Goal: Information Seeking & Learning: Learn about a topic

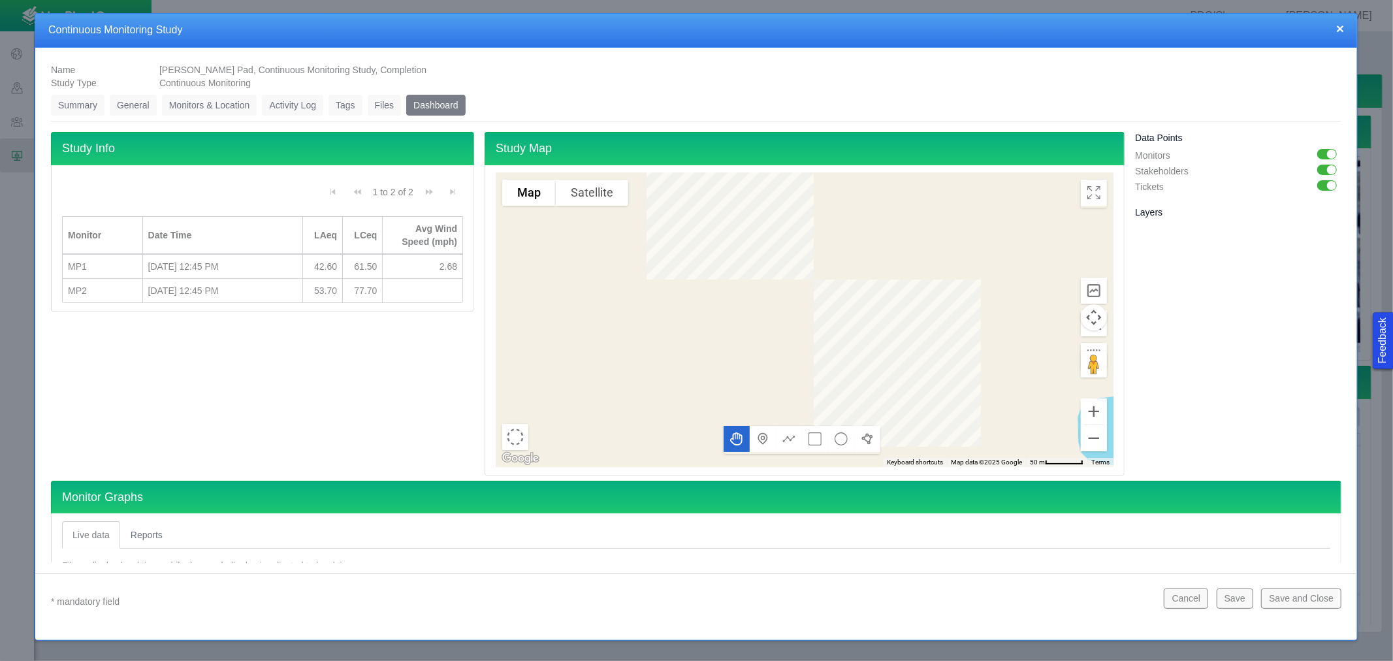
scroll to position [290, 0]
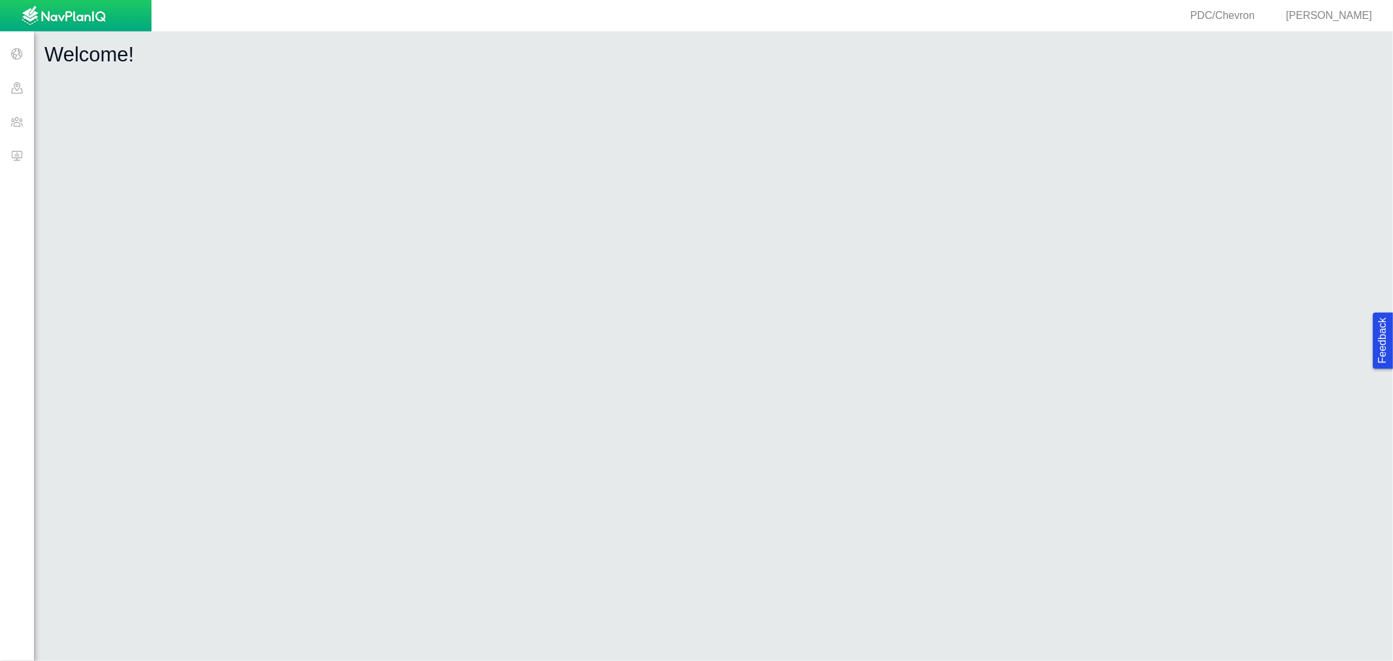
click at [22, 84] on span at bounding box center [17, 88] width 34 height 34
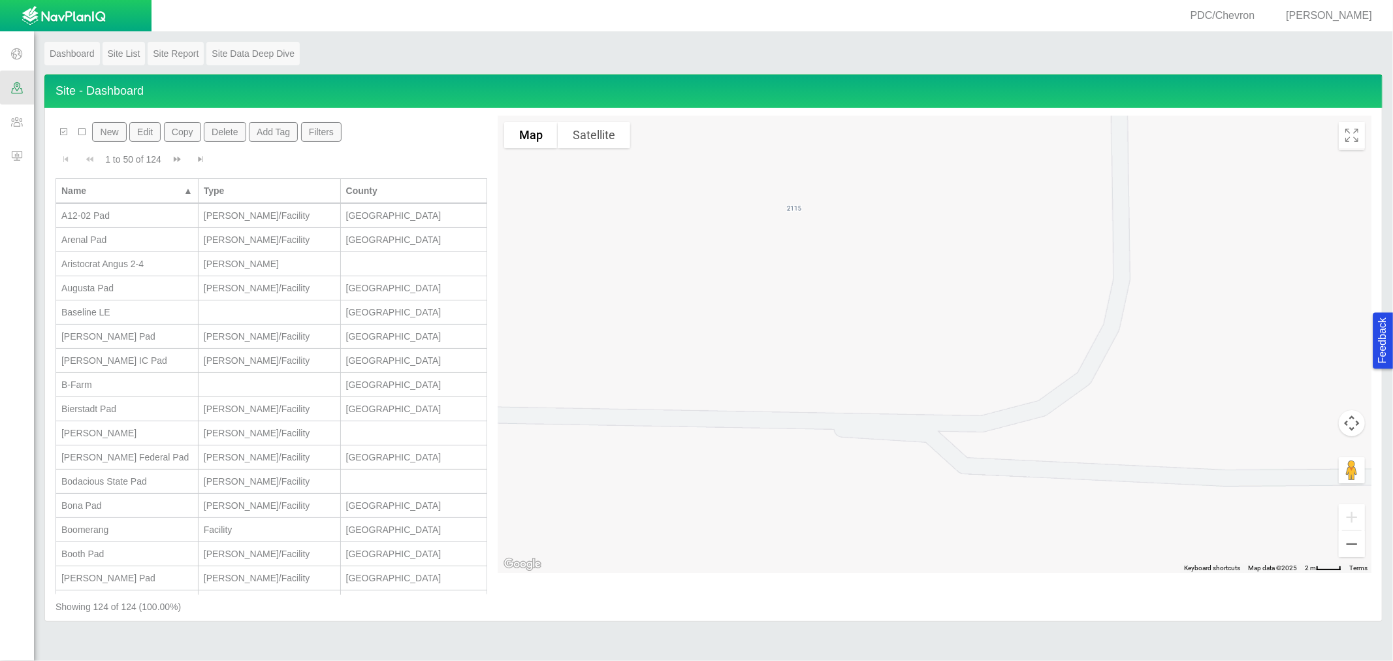
click at [20, 46] on span at bounding box center [17, 54] width 34 height 34
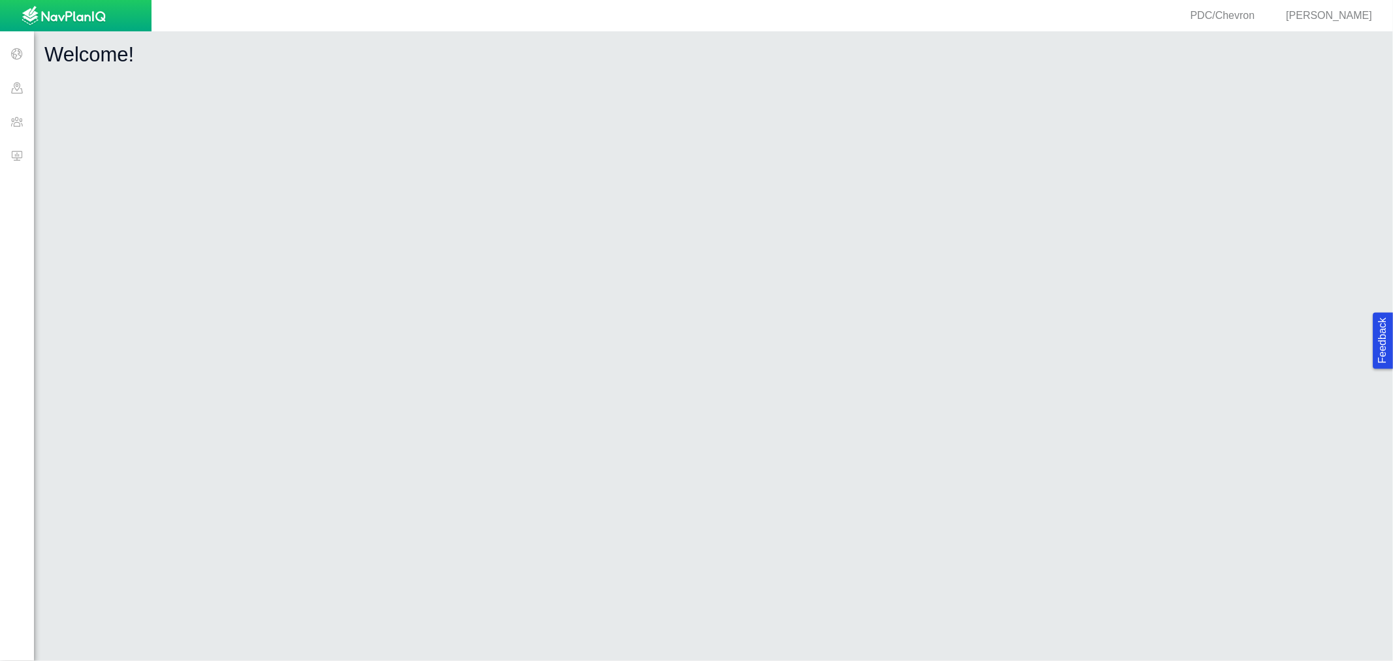
click at [27, 158] on span at bounding box center [17, 155] width 34 height 34
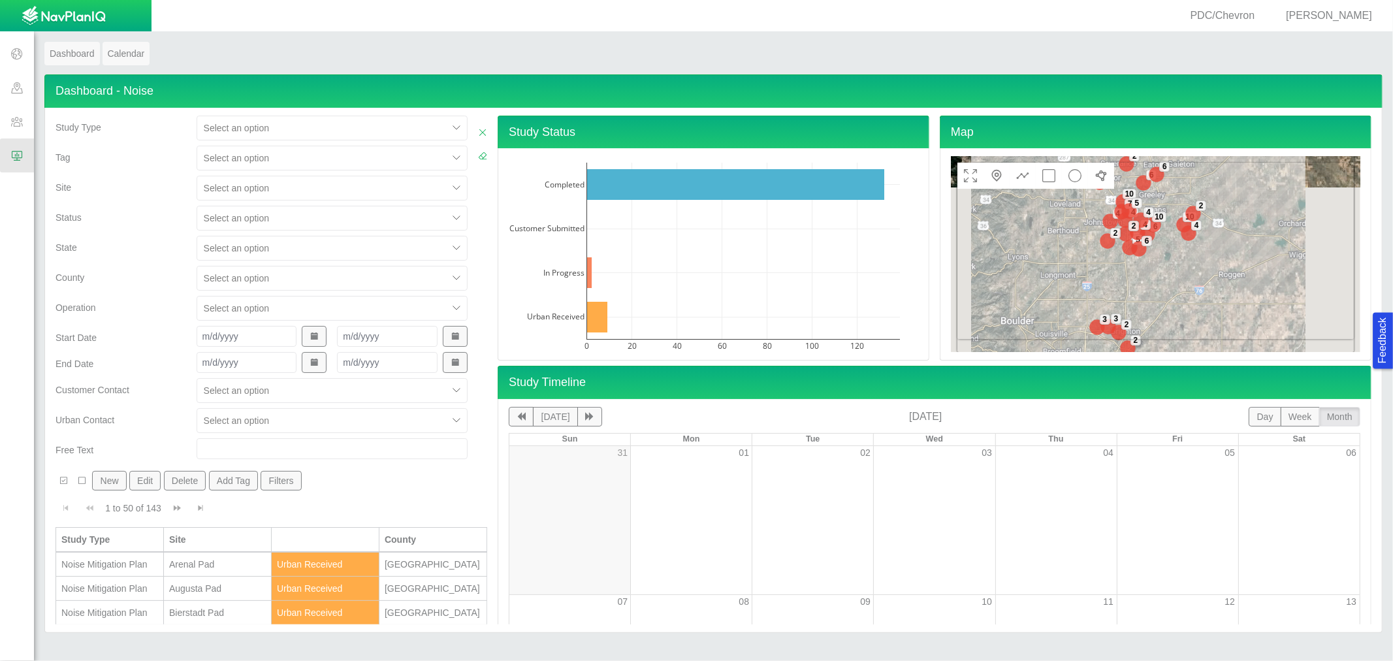
click at [229, 188] on div at bounding box center [322, 188] width 237 height 16
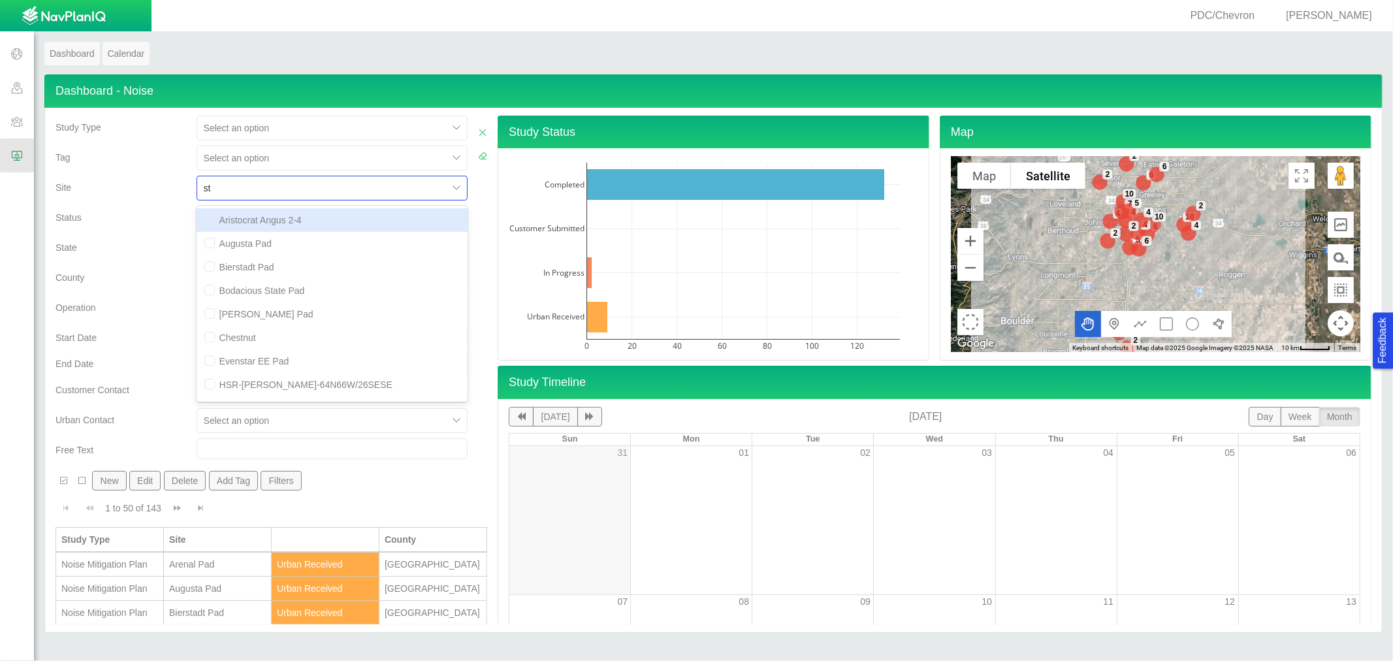
type input "s"
type input "chatfi"
checkbox input "false"
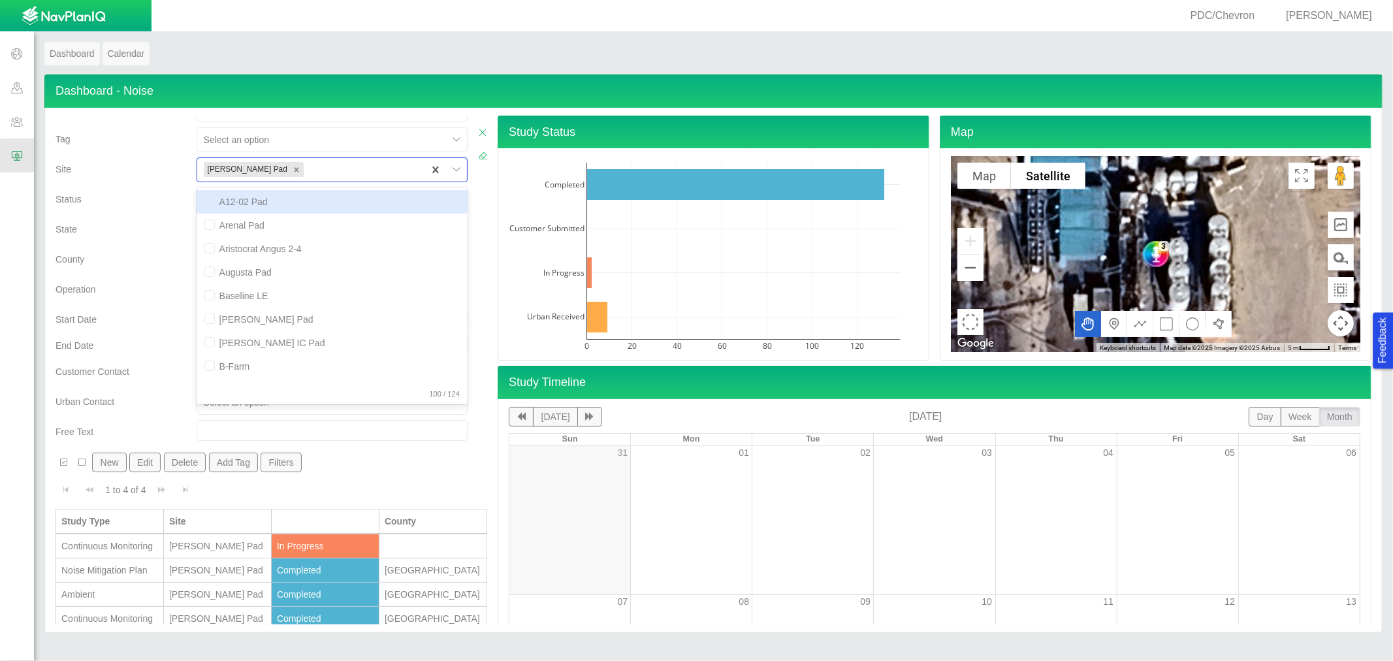
scroll to position [24, 0]
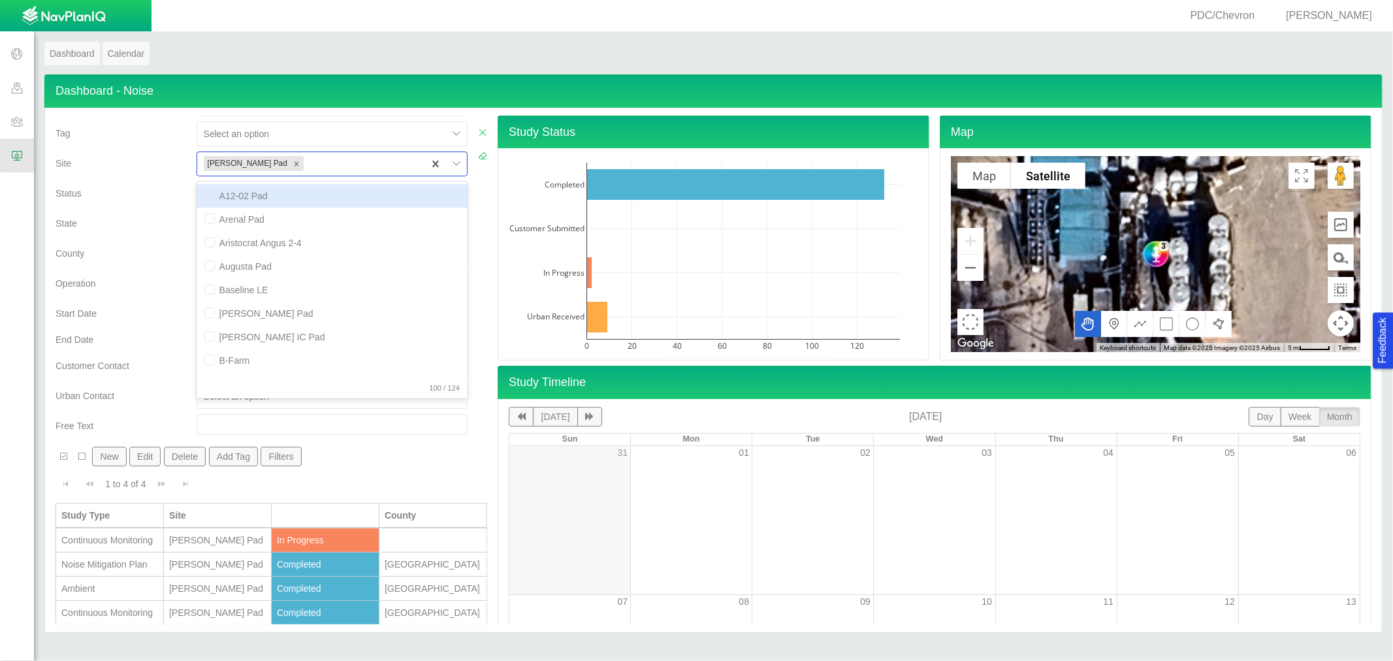
click at [118, 540] on div "Continuous Monitoring" at bounding box center [109, 540] width 97 height 13
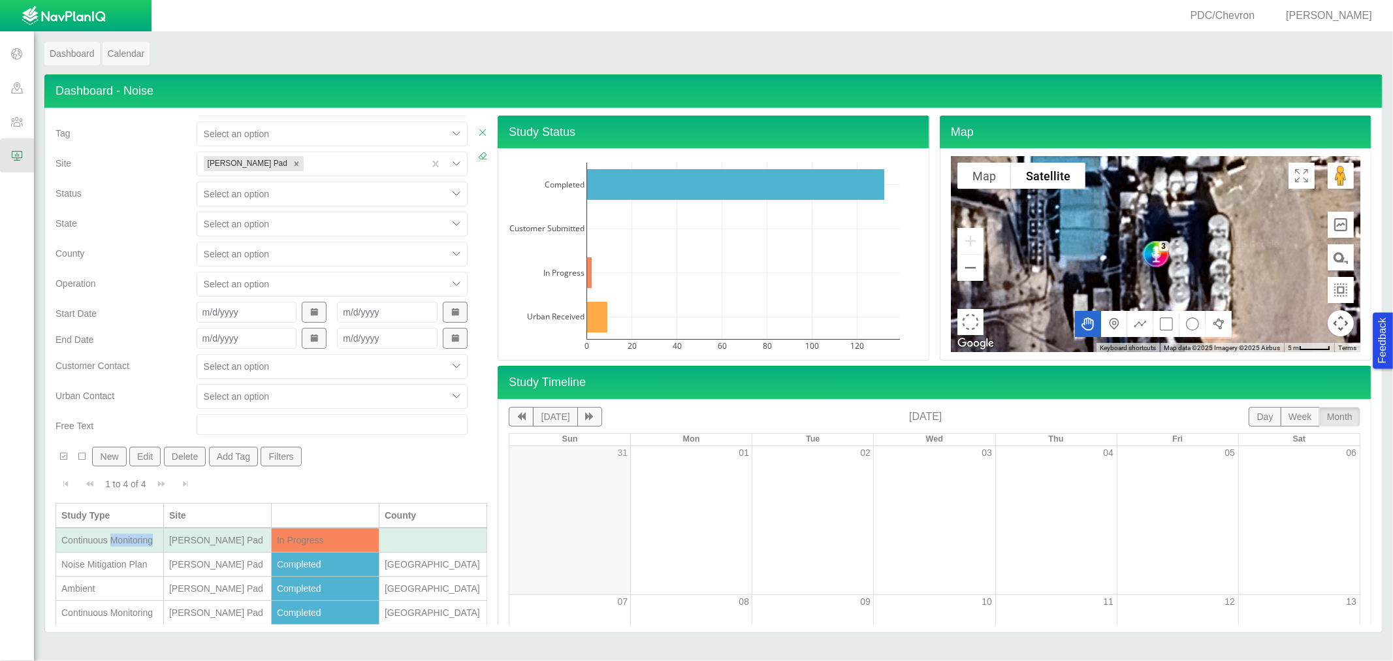
click at [118, 540] on div "Continuous Monitoring" at bounding box center [109, 540] width 97 height 13
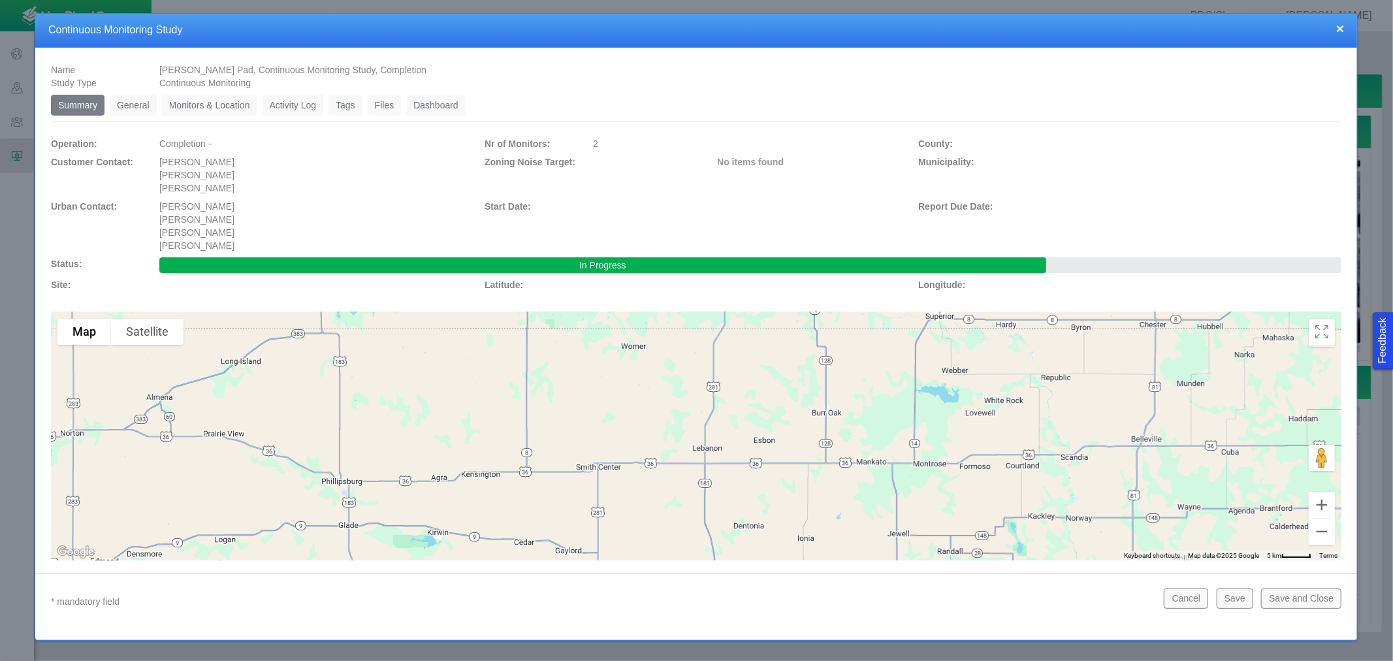
click at [425, 101] on link "Dashboard" at bounding box center [435, 105] width 59 height 21
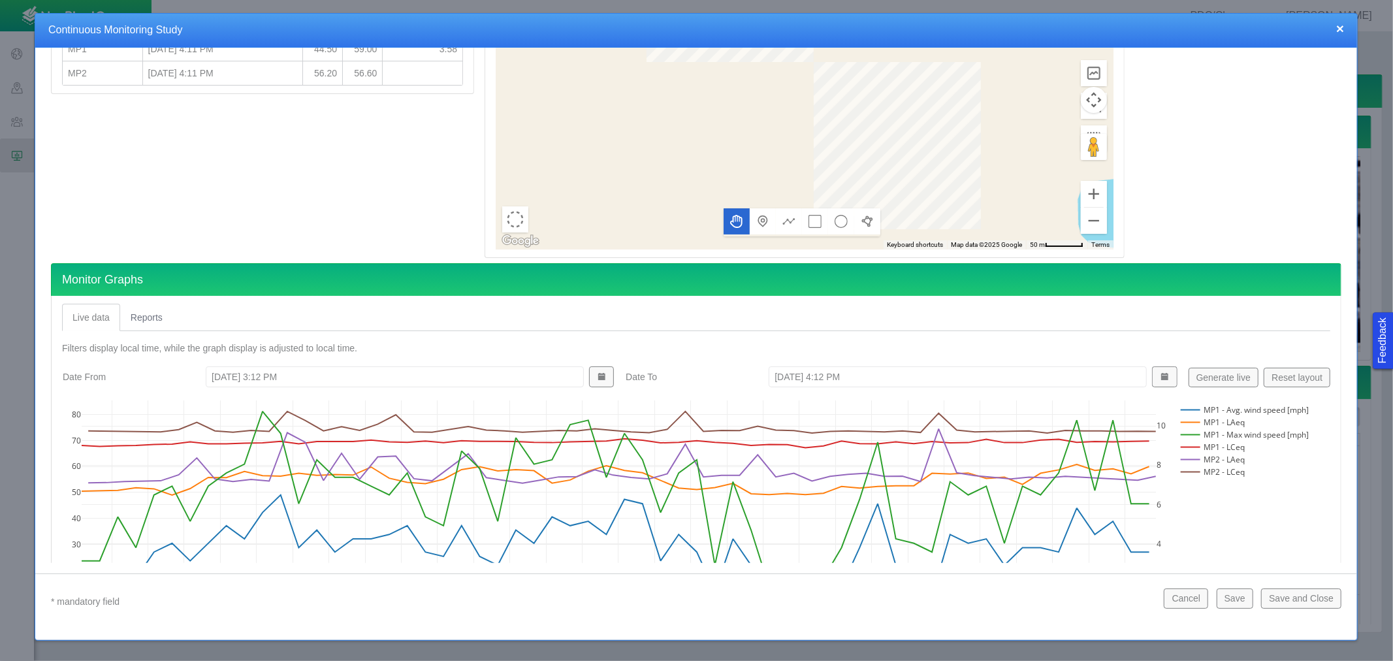
scroll to position [290, 0]
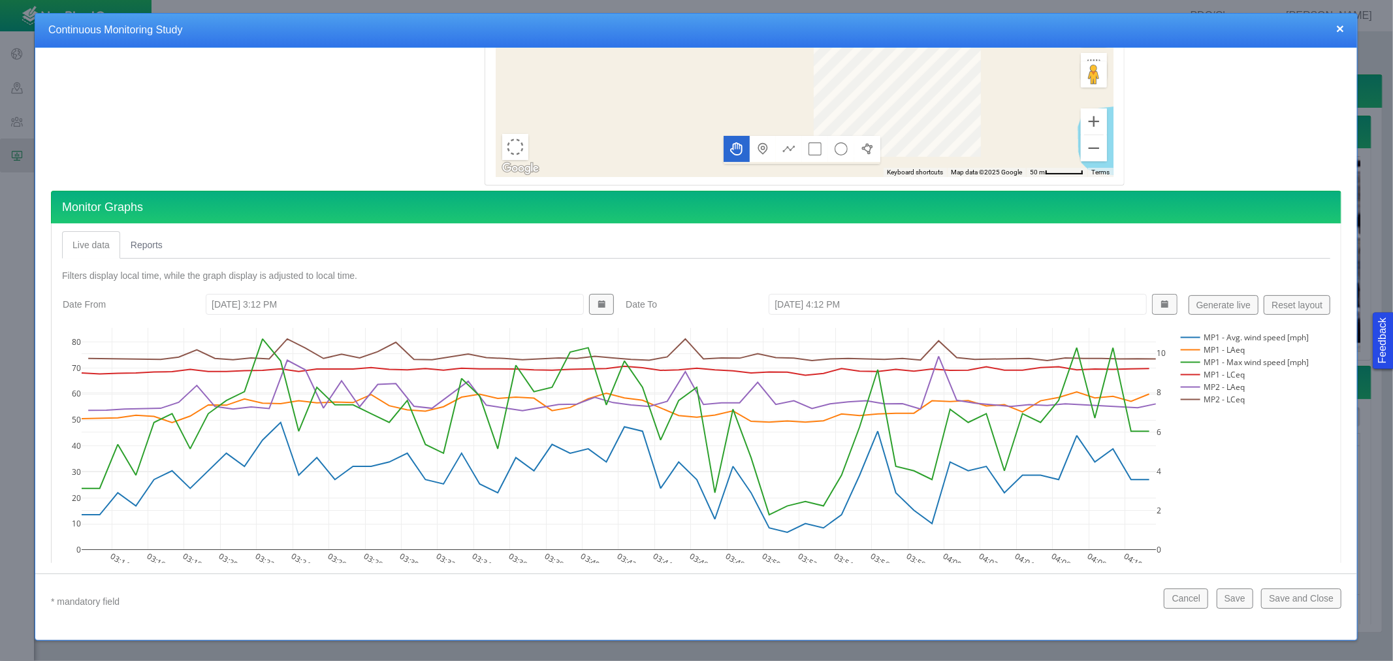
click at [129, 238] on link "Reports" at bounding box center [146, 244] width 53 height 27
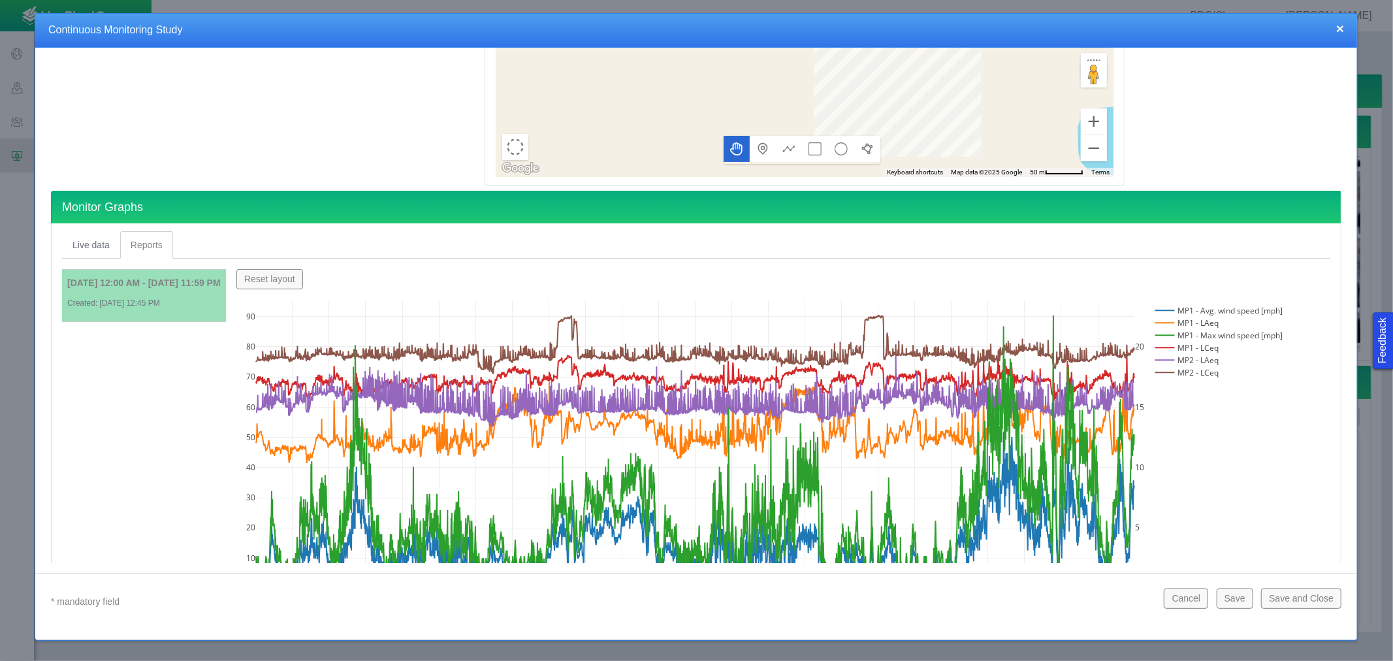
click at [149, 296] on div "[DATE] 12:00 AM - [DATE] 11:59 PM Created: [DATE] 12:45 PM" at bounding box center [143, 292] width 153 height 35
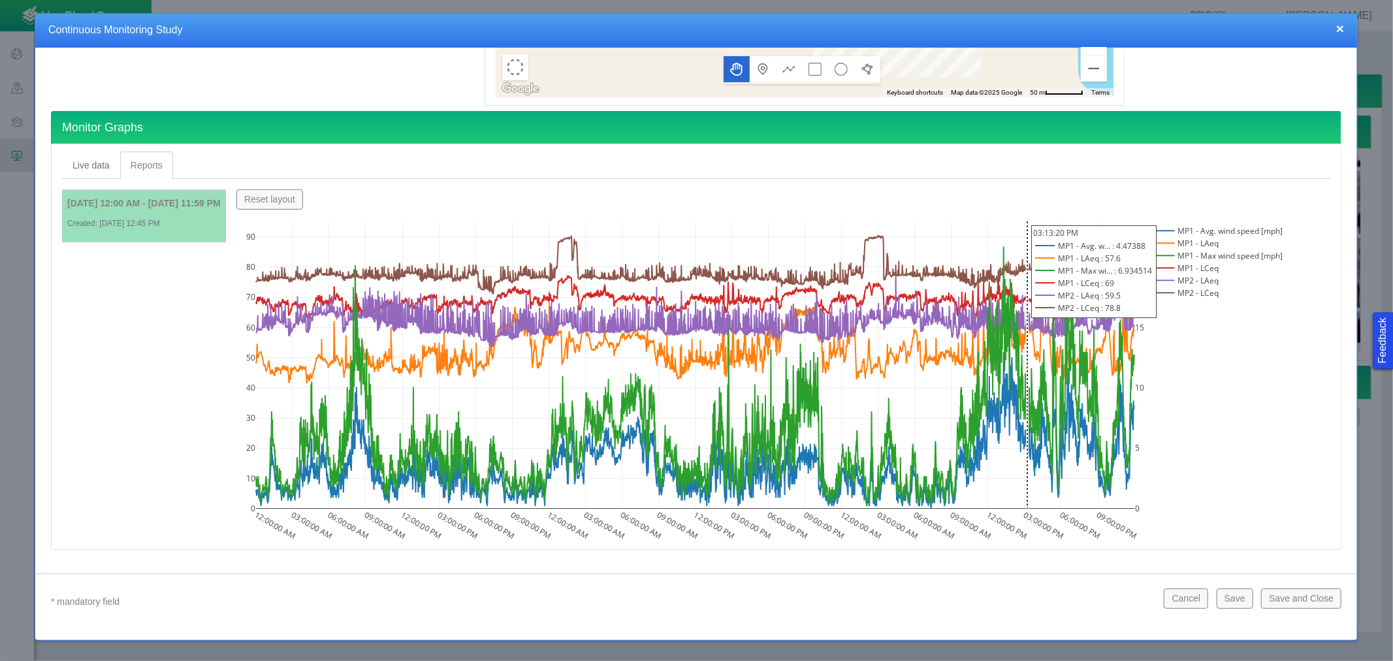
scroll to position [372, 0]
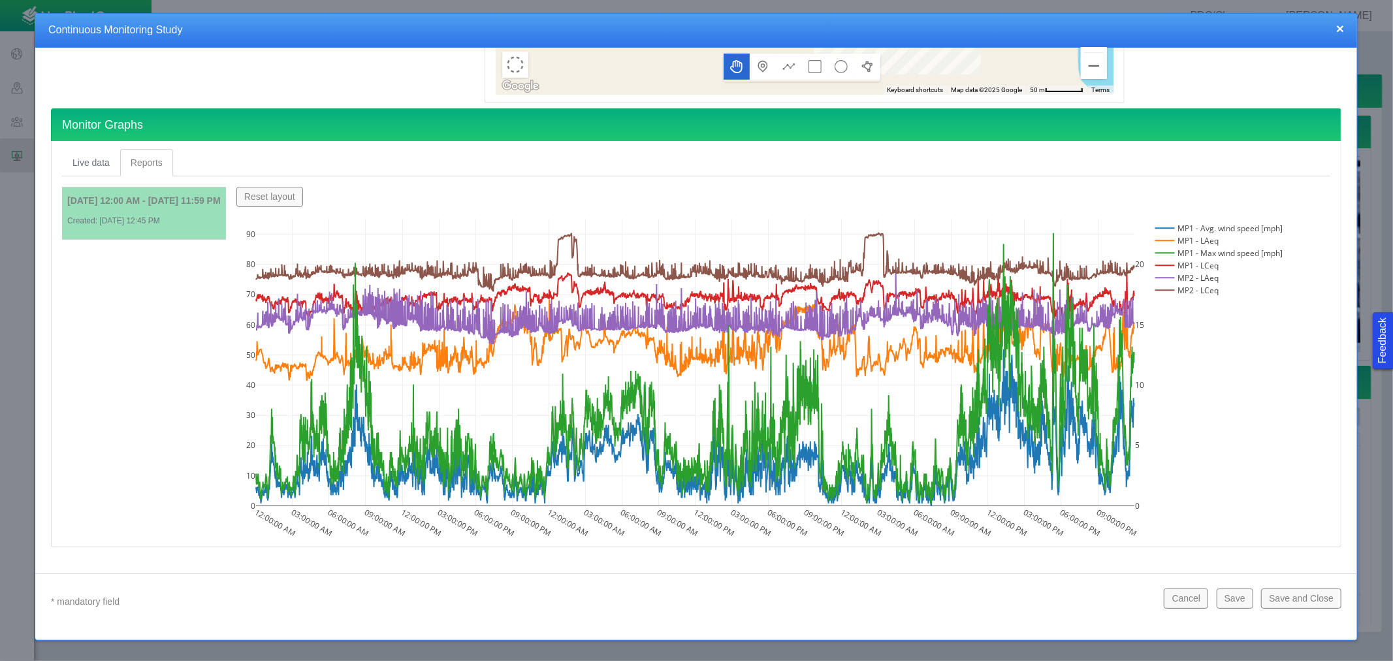
click at [210, 237] on li "[DATE] 12:00 AM - [DATE] 11:59 PM Created: [DATE] 12:45 PM" at bounding box center [144, 213] width 164 height 52
click at [108, 165] on link "Live data" at bounding box center [91, 162] width 58 height 27
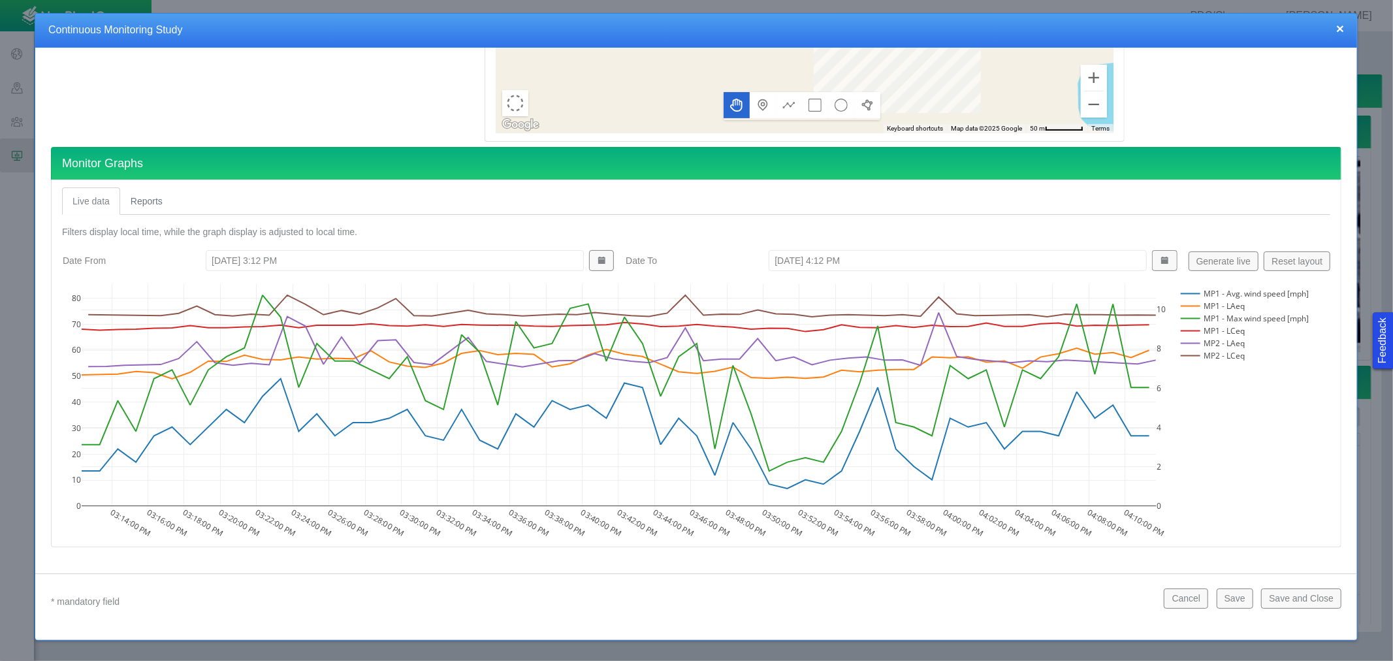
click at [152, 185] on div "Live data 0 Reports 0 Filters display local time, while the graph display is ad…" at bounding box center [696, 364] width 1291 height 368
click at [155, 196] on link "Reports" at bounding box center [146, 200] width 53 height 27
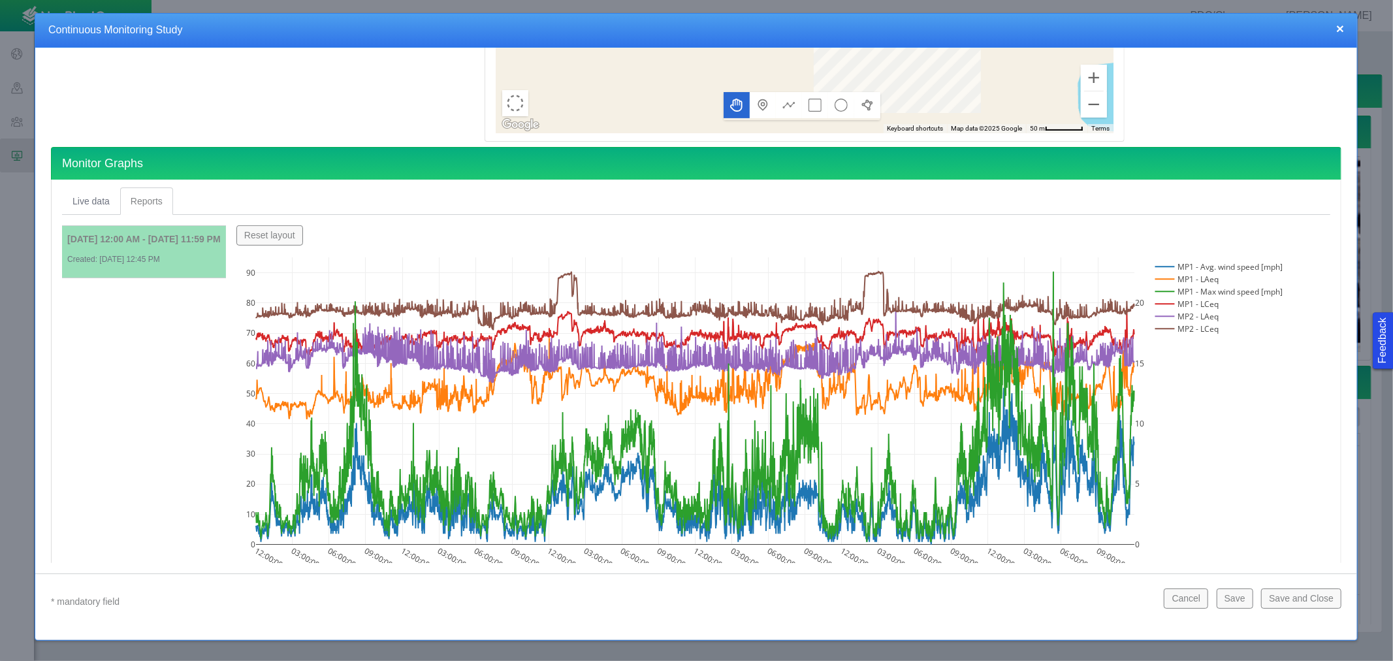
drag, startPoint x: 125, startPoint y: 250, endPoint x: 108, endPoint y: 250, distance: 17.0
click at [108, 250] on div "[DATE] 12:00 AM - [DATE] 11:59 PM Created: [DATE] 12:45 PM" at bounding box center [143, 248] width 153 height 35
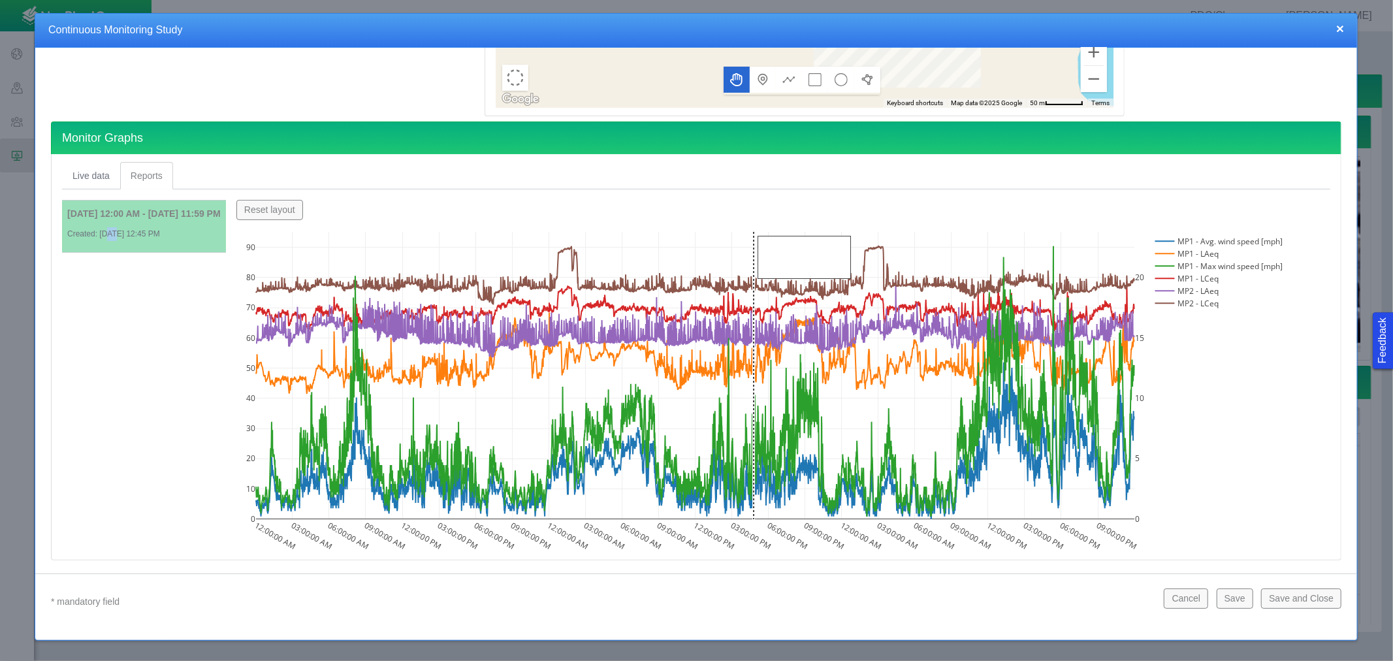
scroll to position [372, 0]
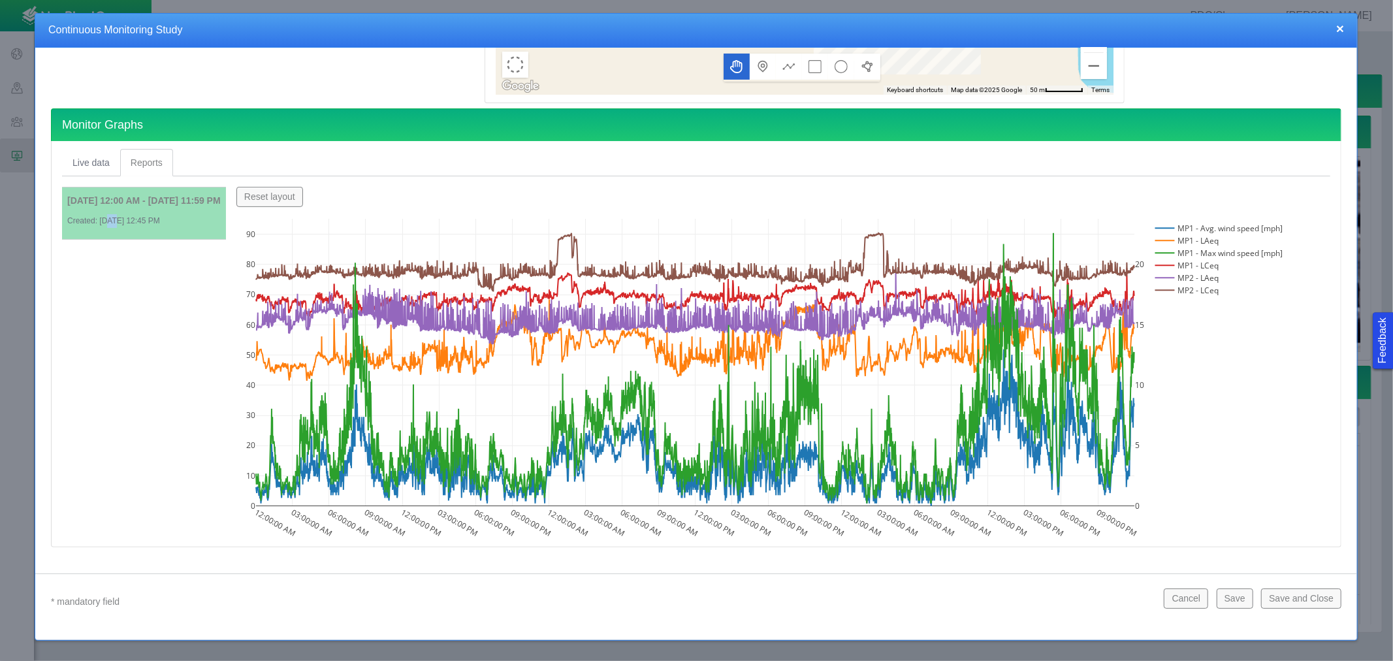
click at [1217, 268] on rect at bounding box center [1218, 265] width 132 height 12
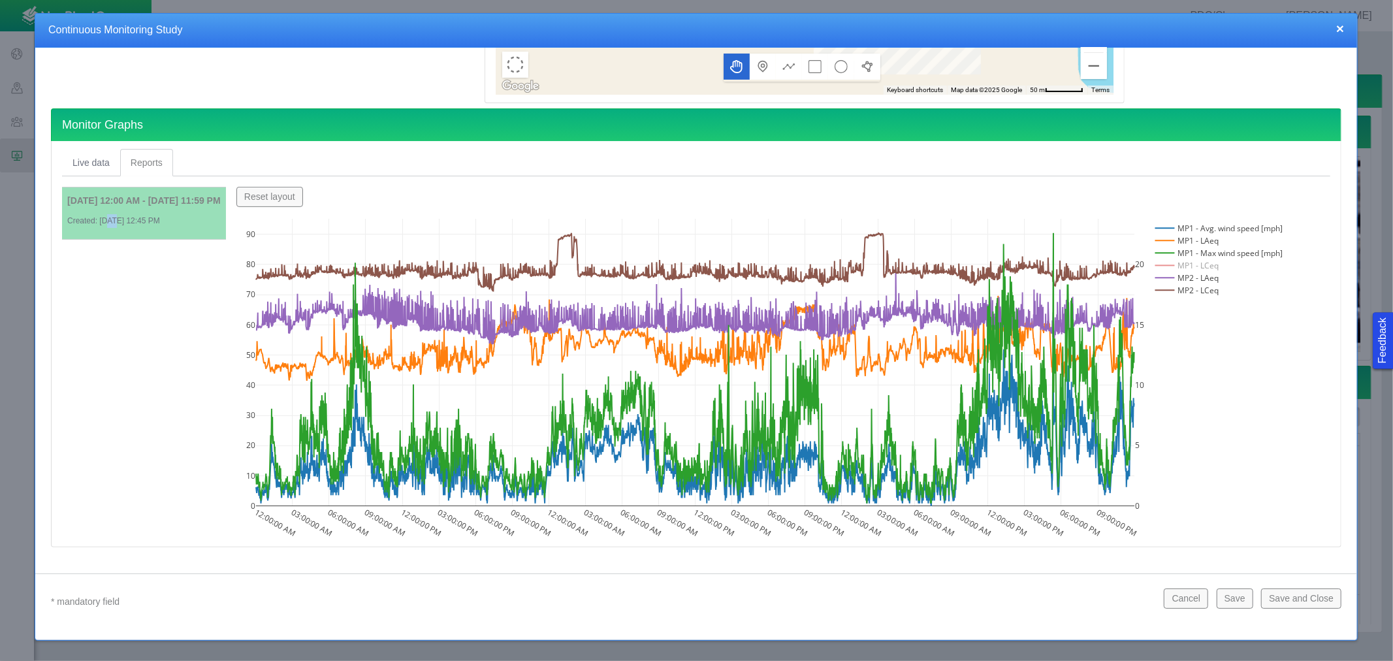
click at [1217, 268] on rect at bounding box center [1218, 265] width 132 height 12
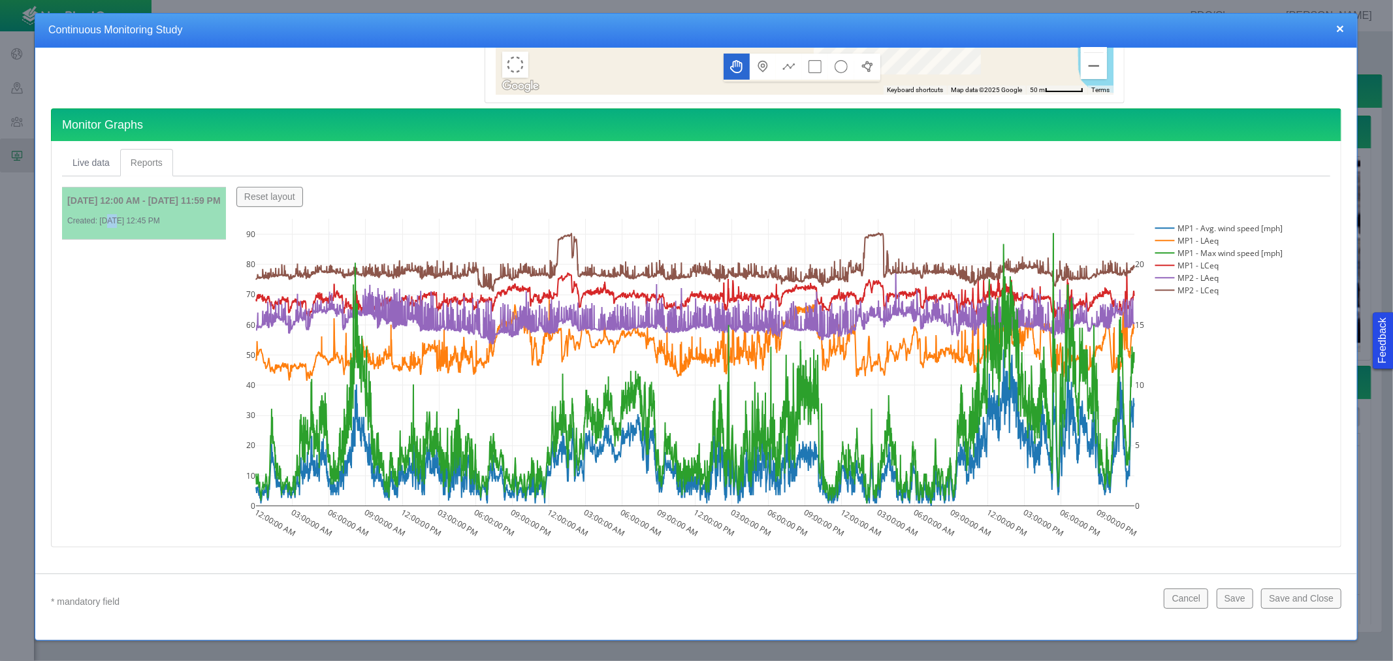
click at [1231, 276] on rect at bounding box center [1218, 278] width 132 height 12
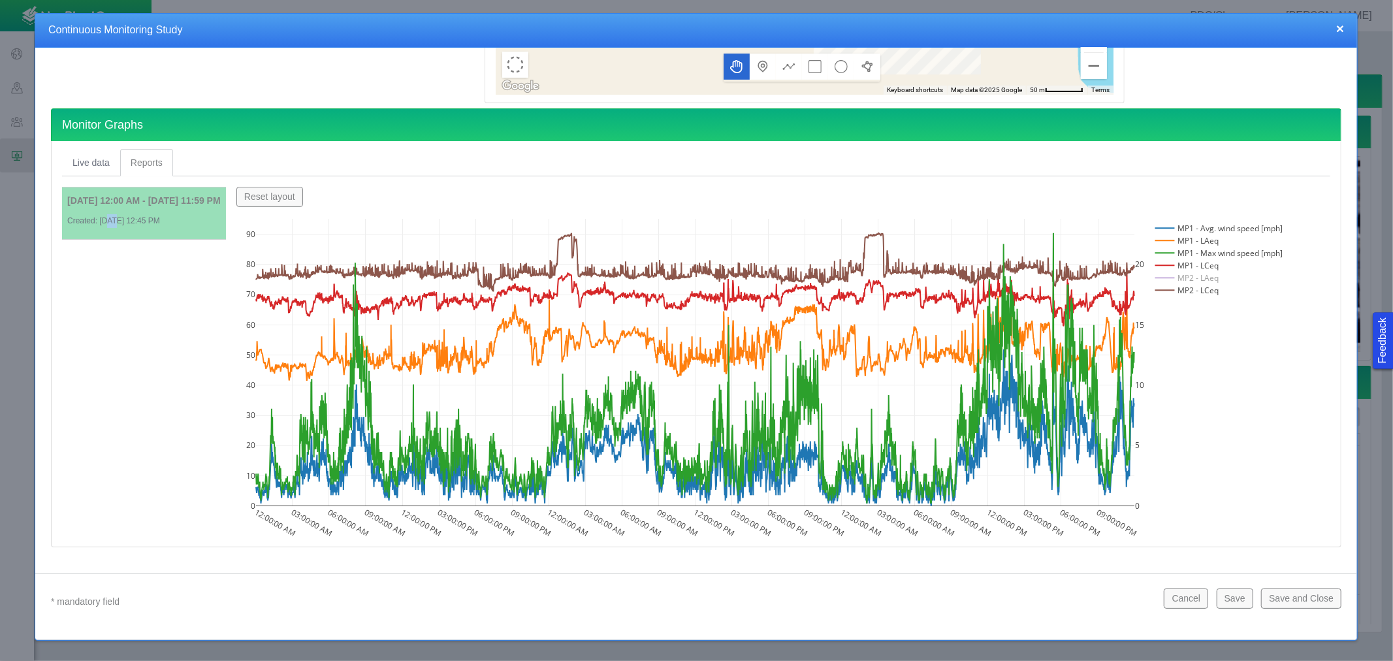
click at [1231, 276] on rect at bounding box center [1218, 278] width 132 height 12
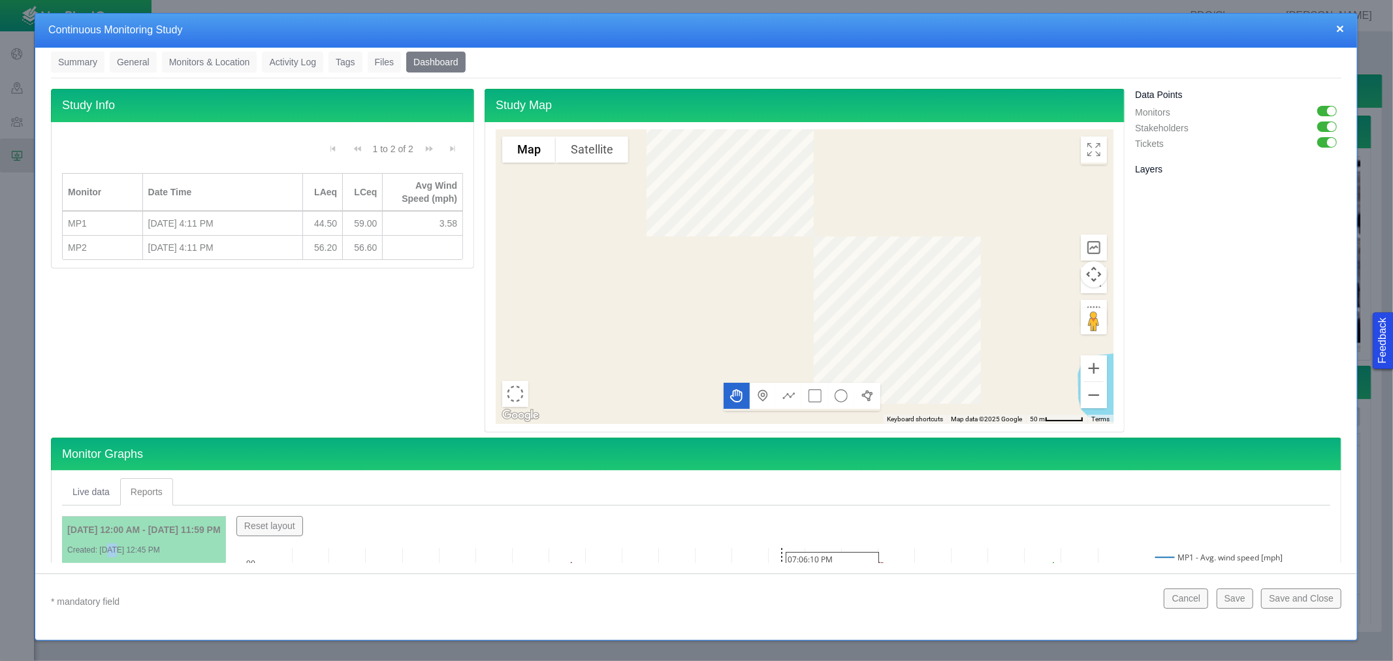
scroll to position [9, 0]
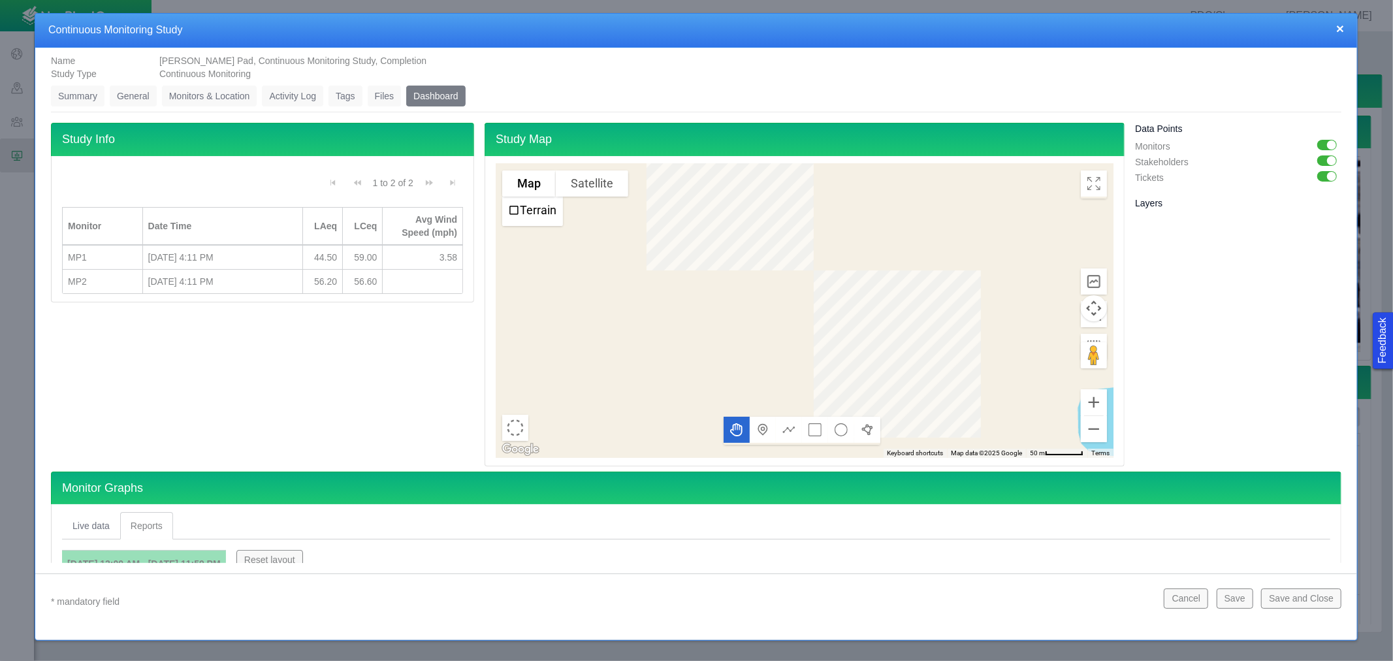
click at [377, 94] on link "Files" at bounding box center [385, 96] width 34 height 21
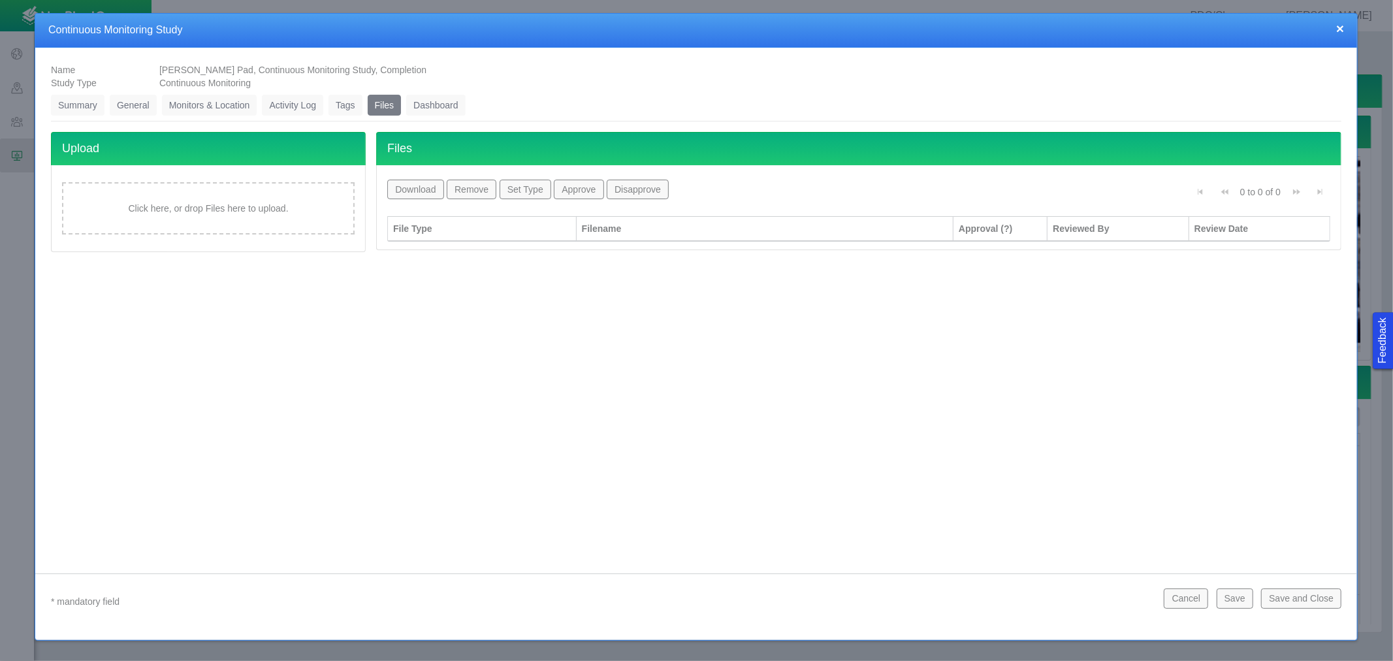
scroll to position [0, 0]
click at [231, 105] on link "Monitors & Location" at bounding box center [209, 105] width 95 height 21
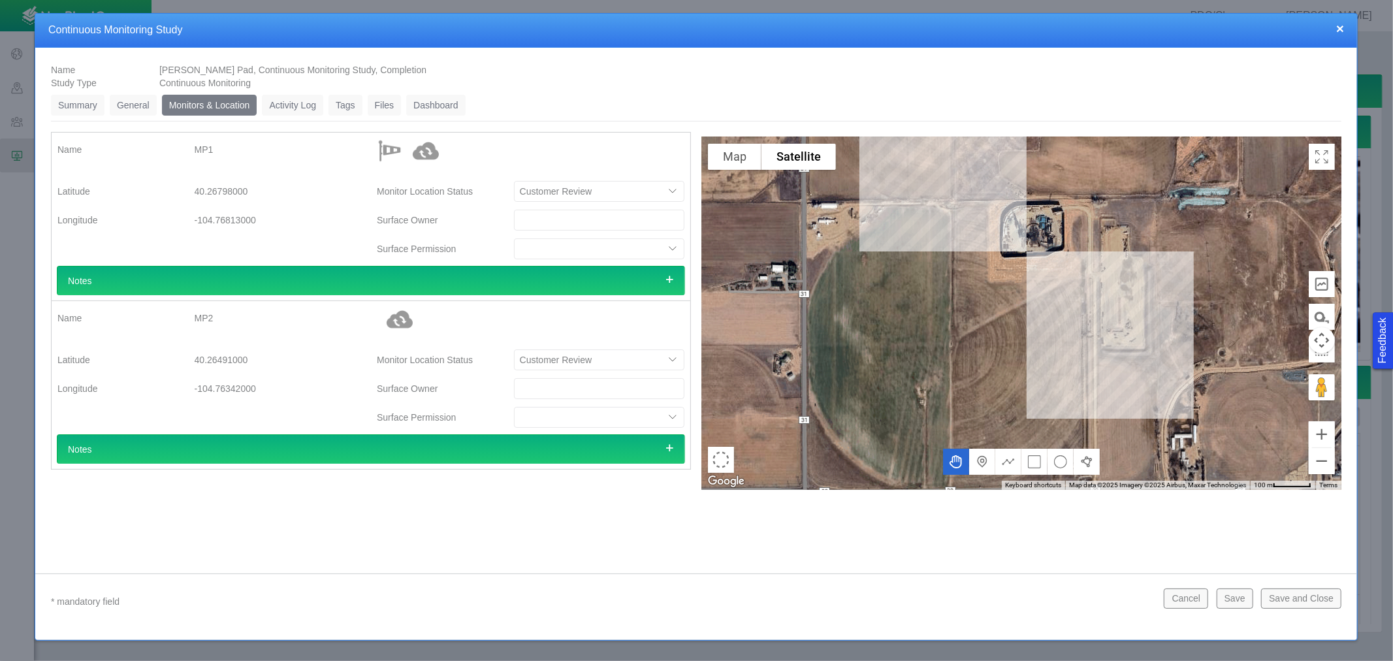
click at [952, 200] on div at bounding box center [1021, 313] width 640 height 353
type textarea "x"
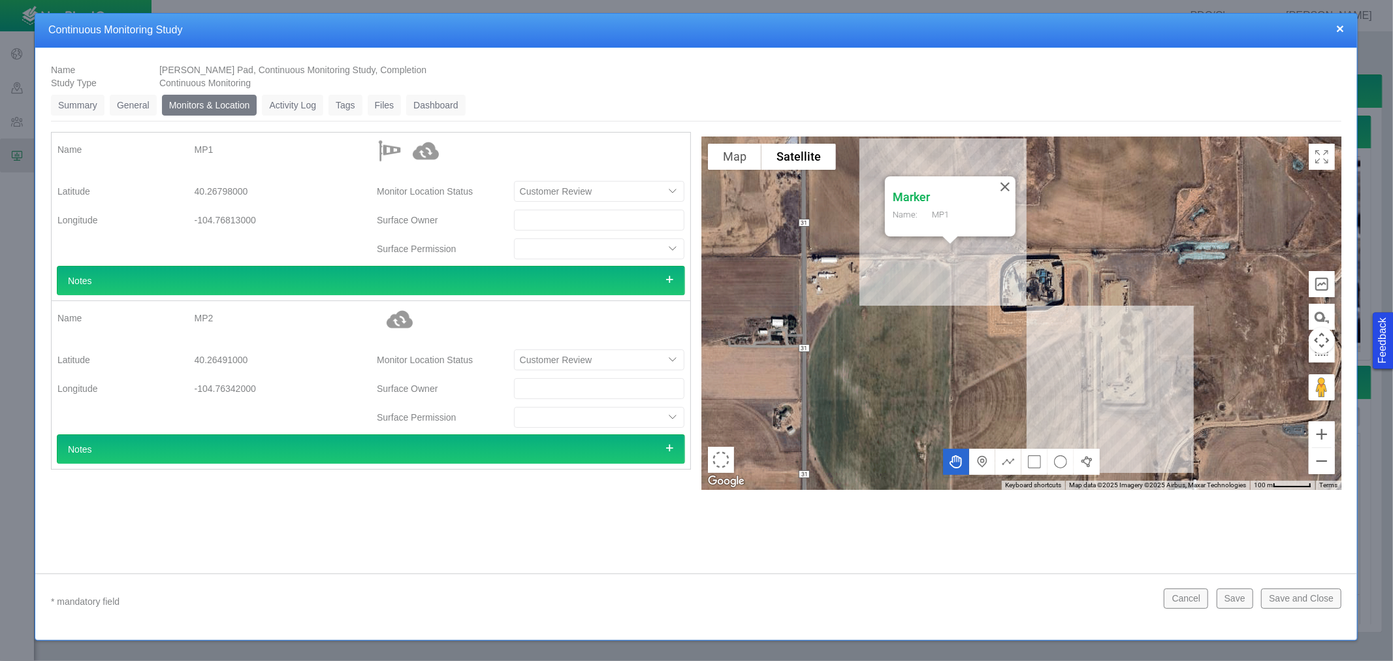
click at [1100, 373] on div "Marker Name: MP1" at bounding box center [1021, 313] width 640 height 353
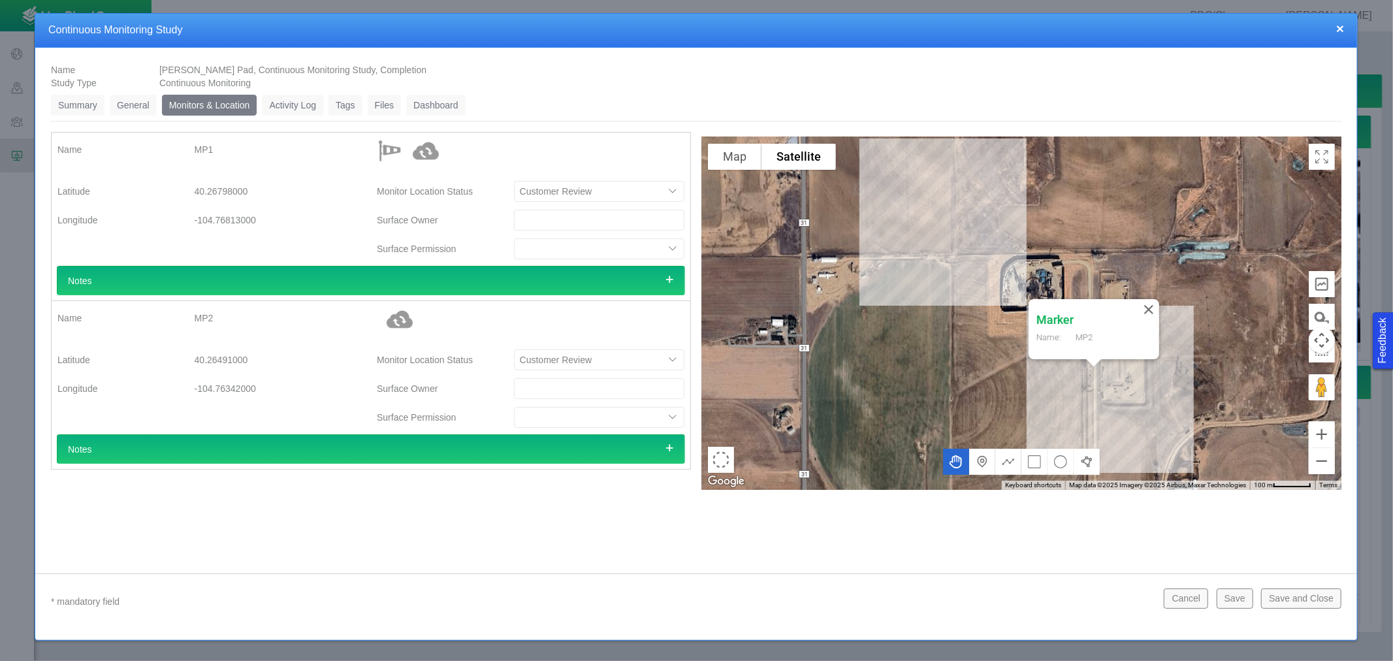
click at [451, 102] on link "Dashboard" at bounding box center [435, 105] width 59 height 21
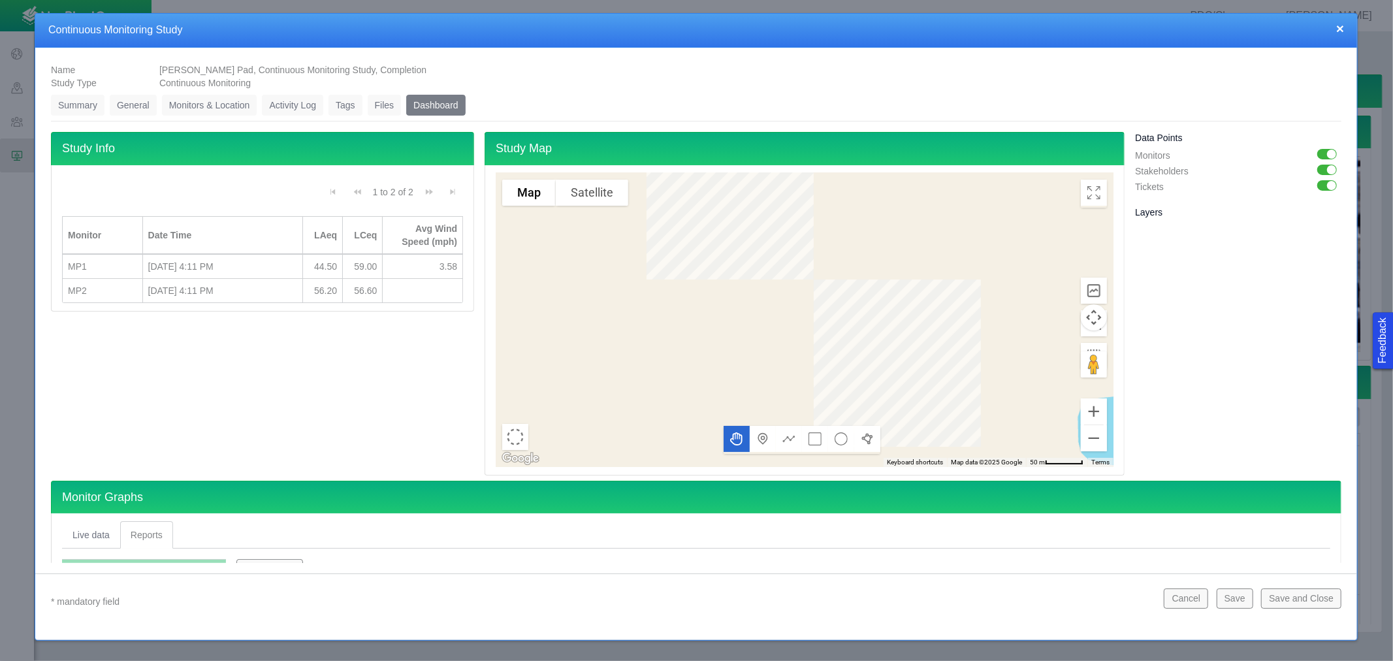
click at [372, 102] on link "Files" at bounding box center [385, 105] width 34 height 21
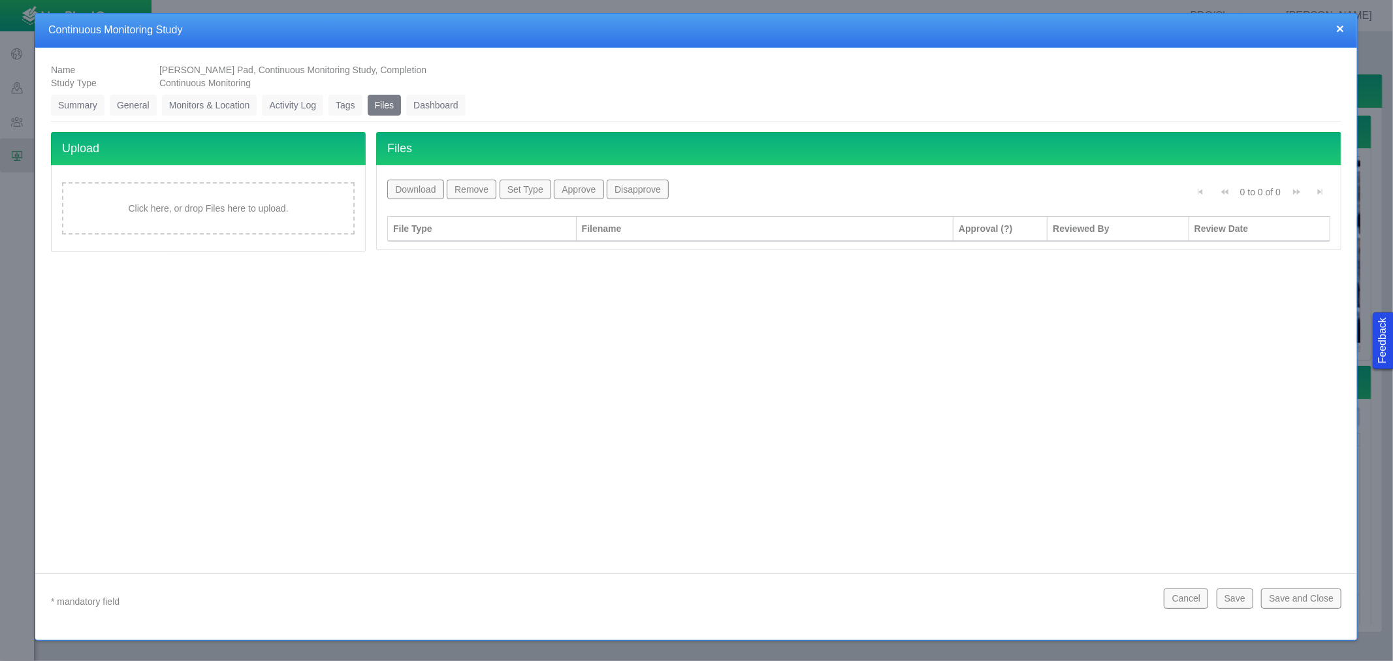
click at [320, 101] on link "Activity Log" at bounding box center [292, 105] width 61 height 21
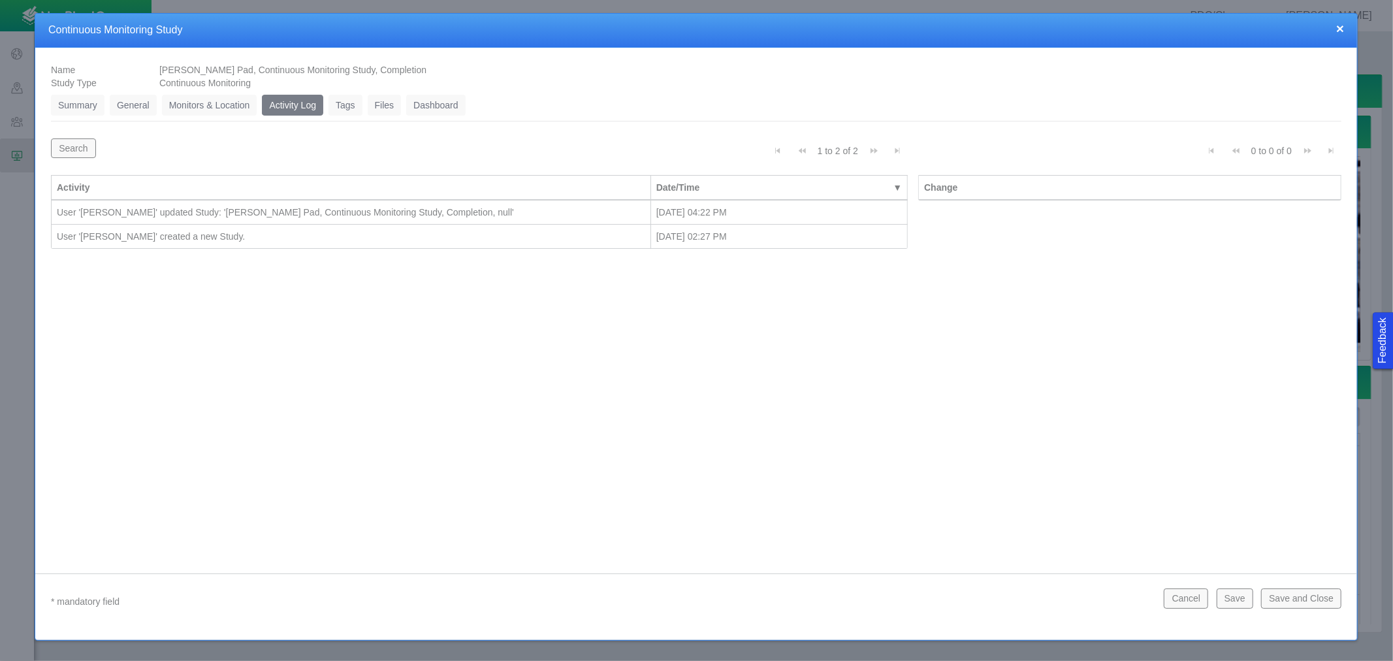
click at [197, 101] on link "Monitors & Location" at bounding box center [209, 105] width 95 height 21
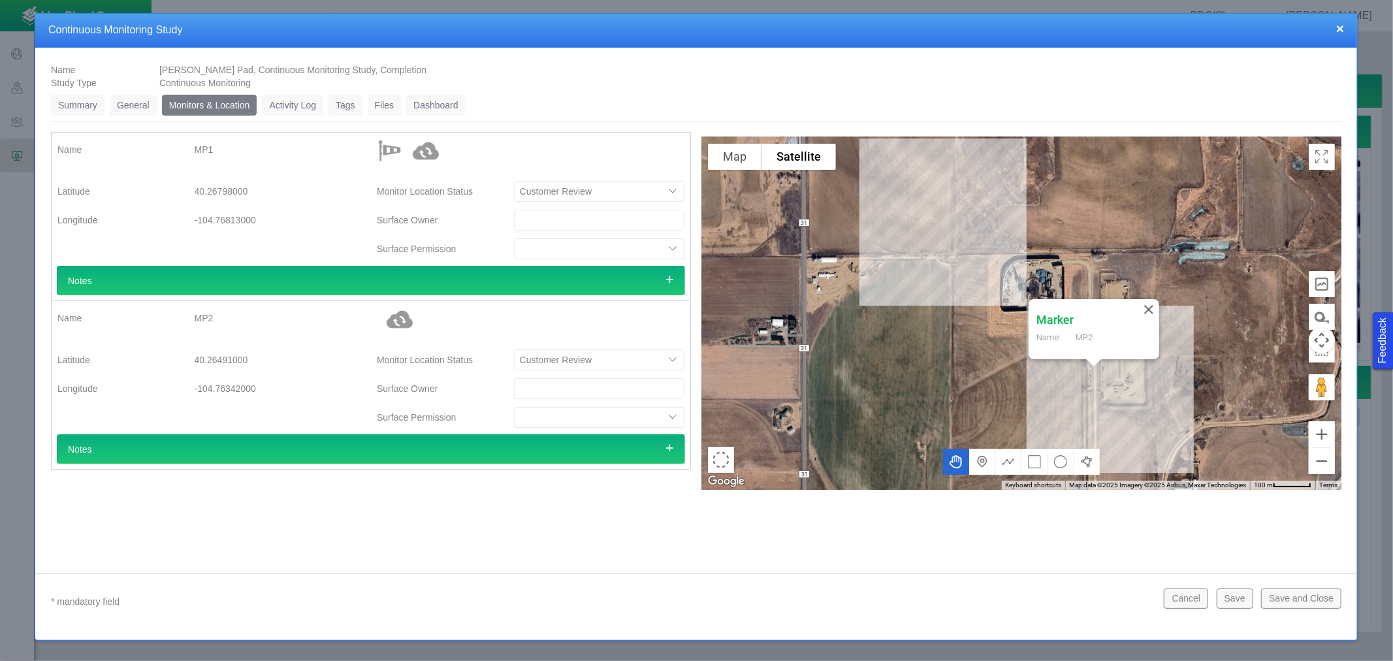
click at [442, 98] on link "Dashboard" at bounding box center [435, 105] width 59 height 21
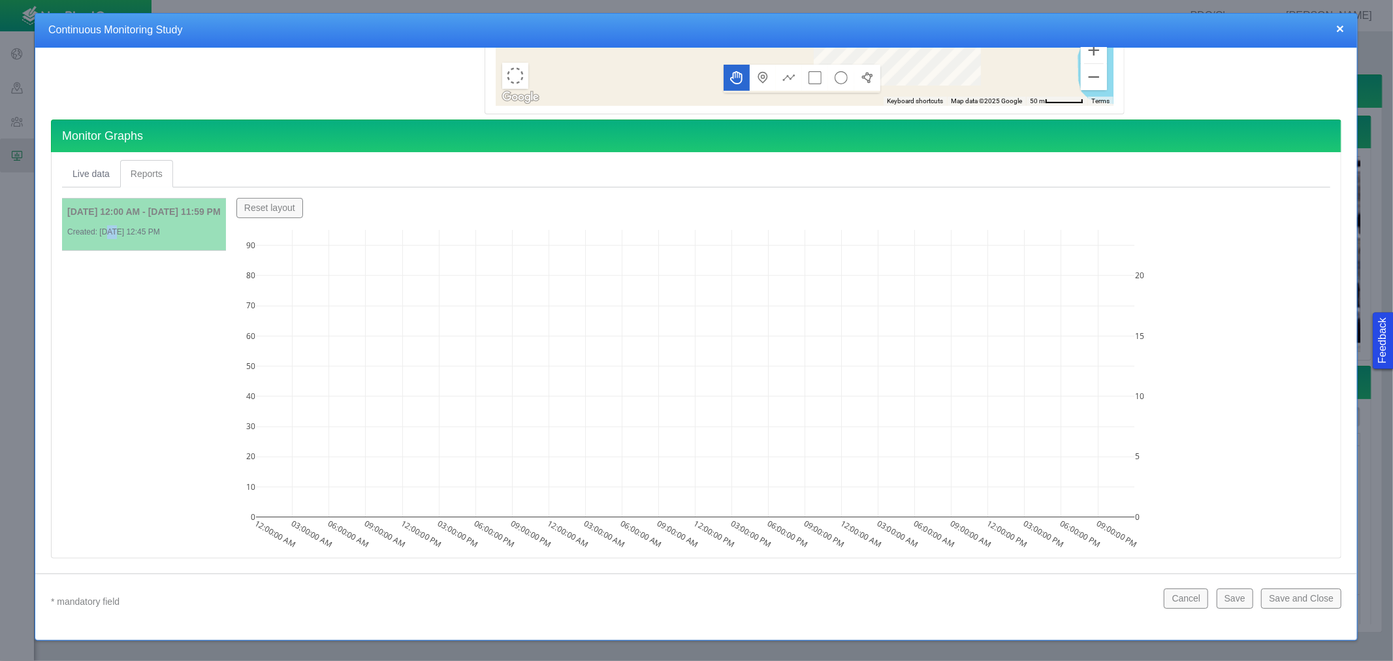
scroll to position [363, 0]
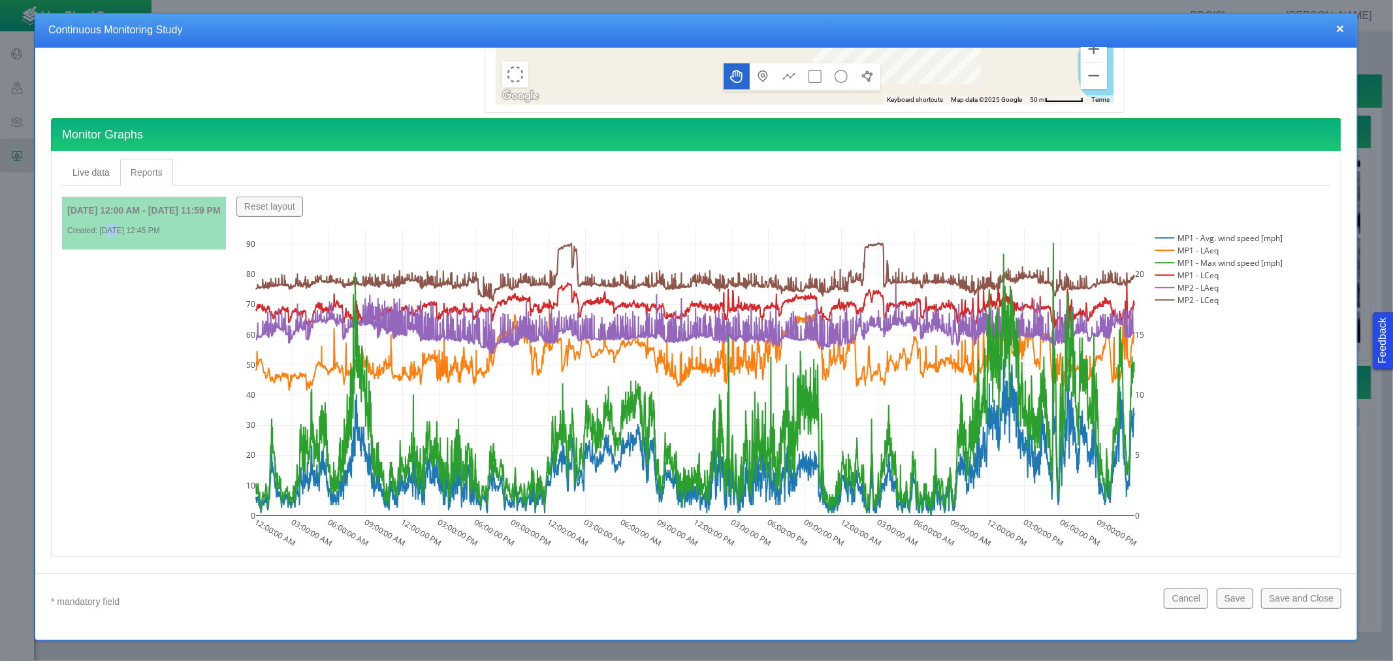
click at [1217, 236] on rect at bounding box center [1218, 238] width 132 height 12
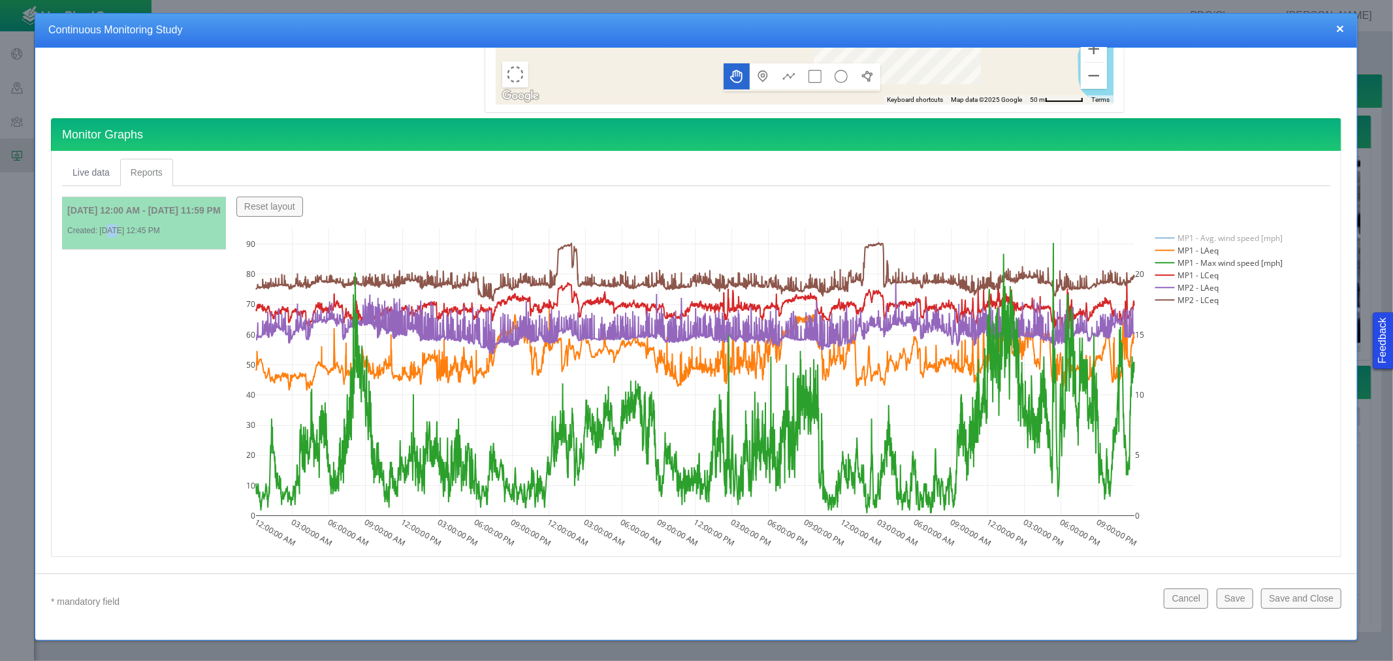
click at [1219, 250] on rect at bounding box center [1218, 250] width 132 height 12
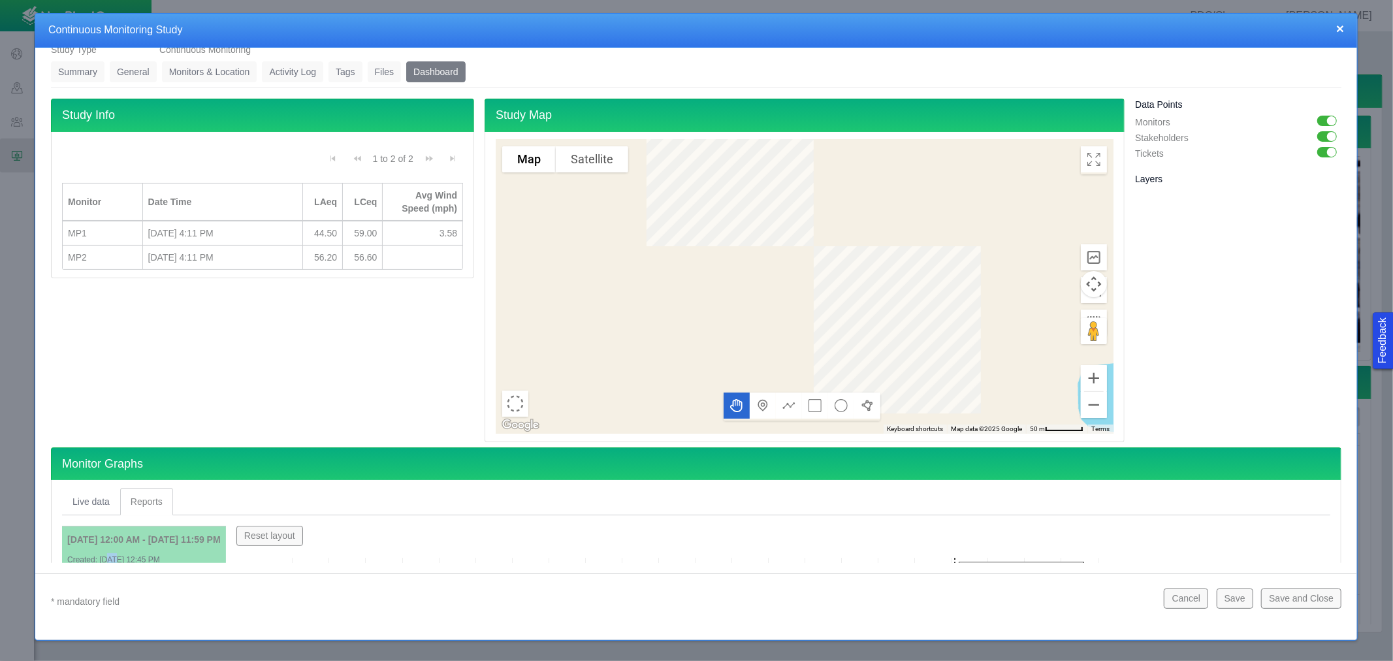
scroll to position [0, 0]
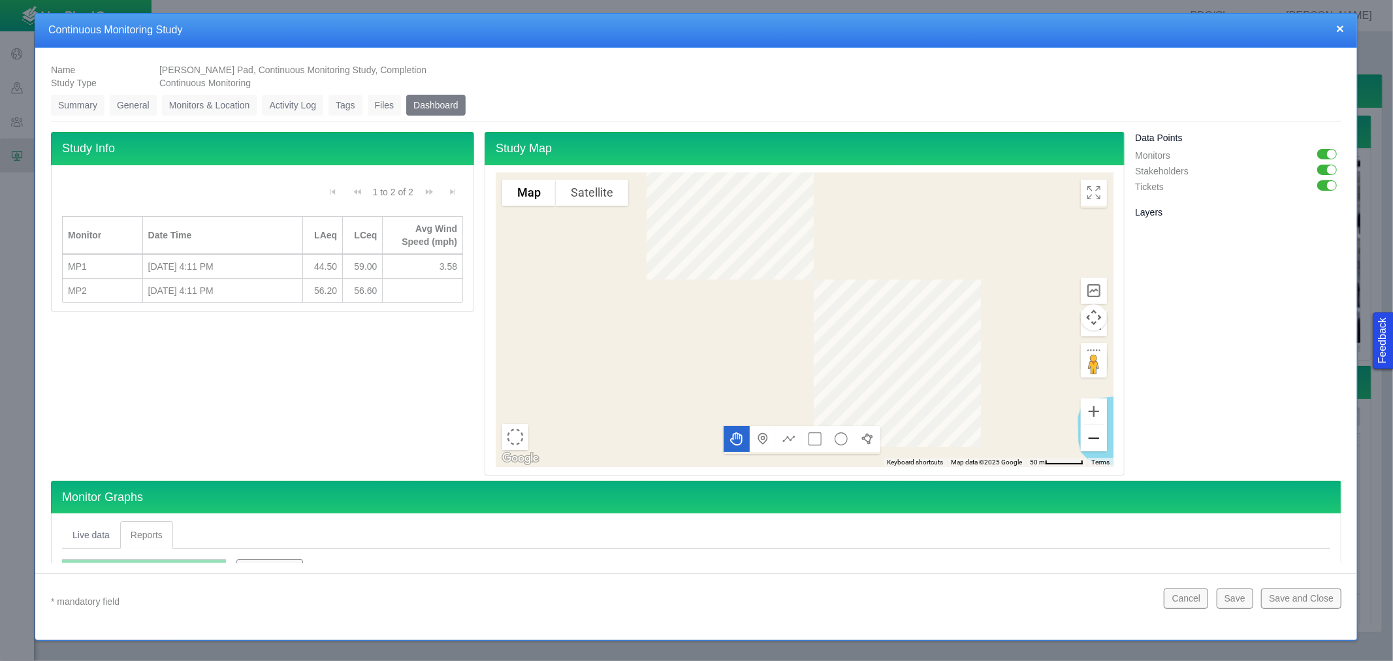
click at [1082, 447] on button "Zoom out" at bounding box center [1094, 438] width 26 height 26
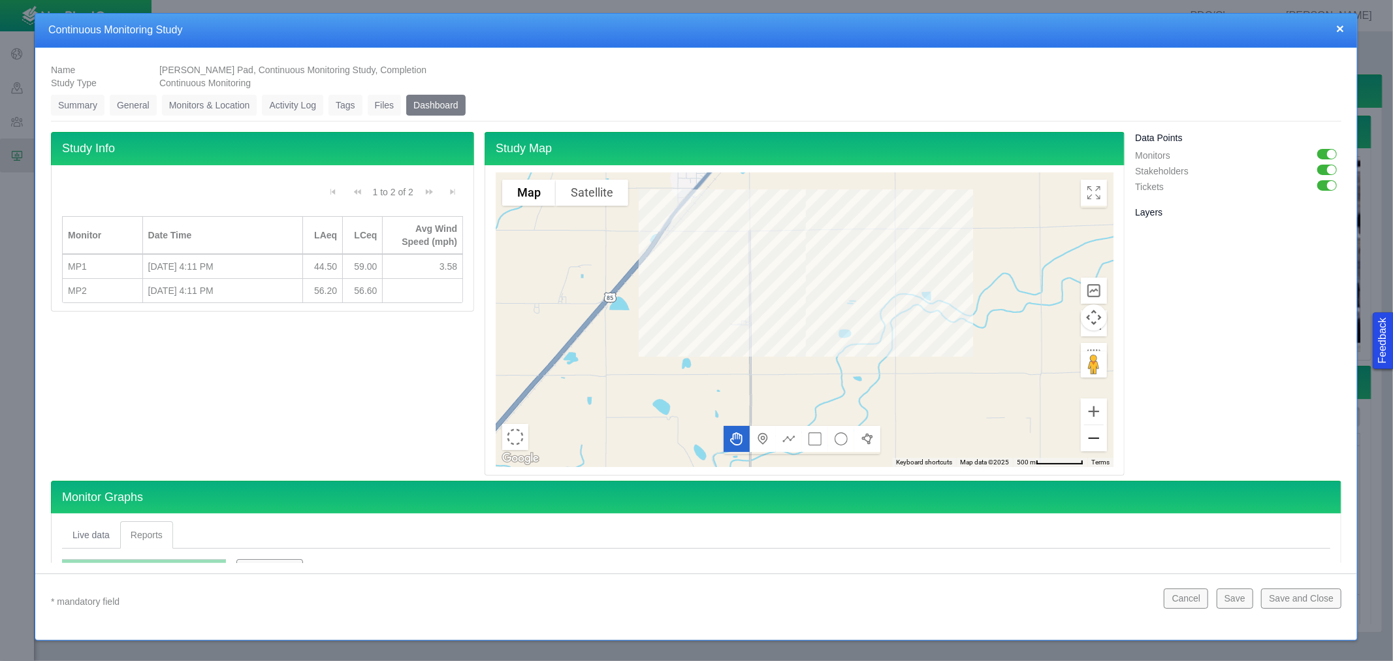
click at [1082, 447] on button "Zoom out" at bounding box center [1094, 438] width 26 height 26
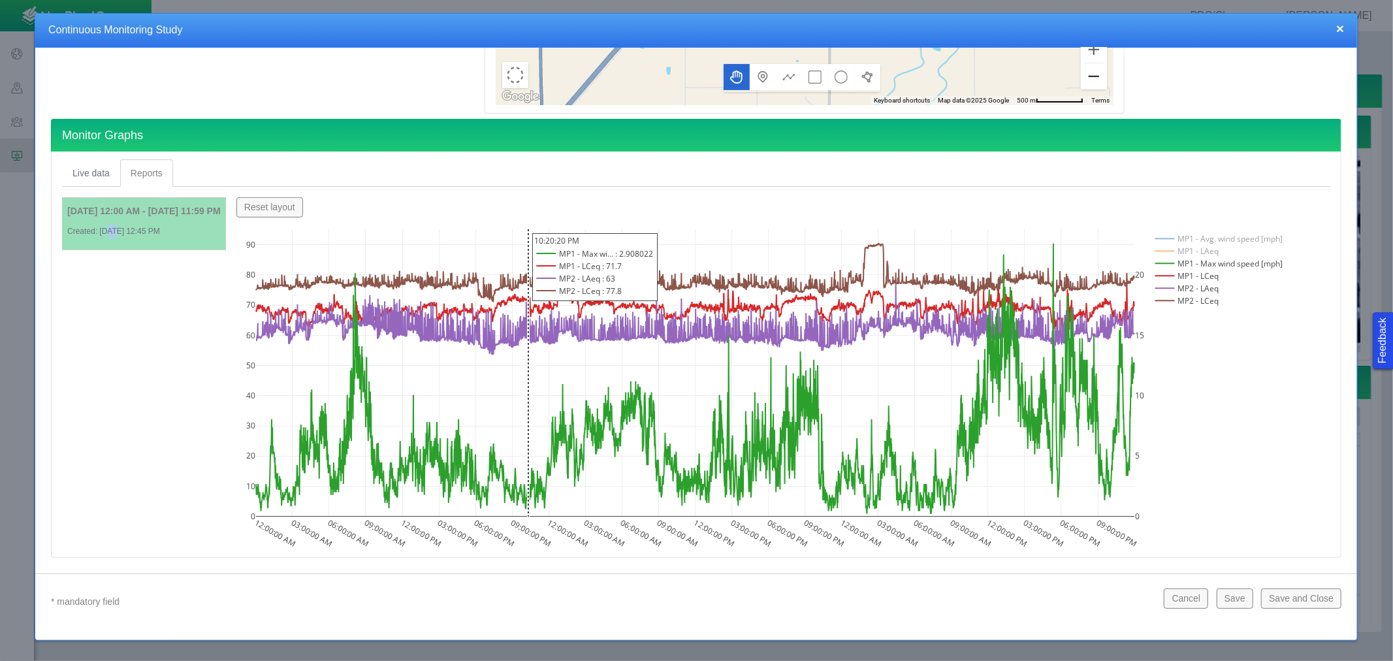
scroll to position [363, 0]
click at [1200, 237] on rect at bounding box center [1218, 238] width 132 height 12
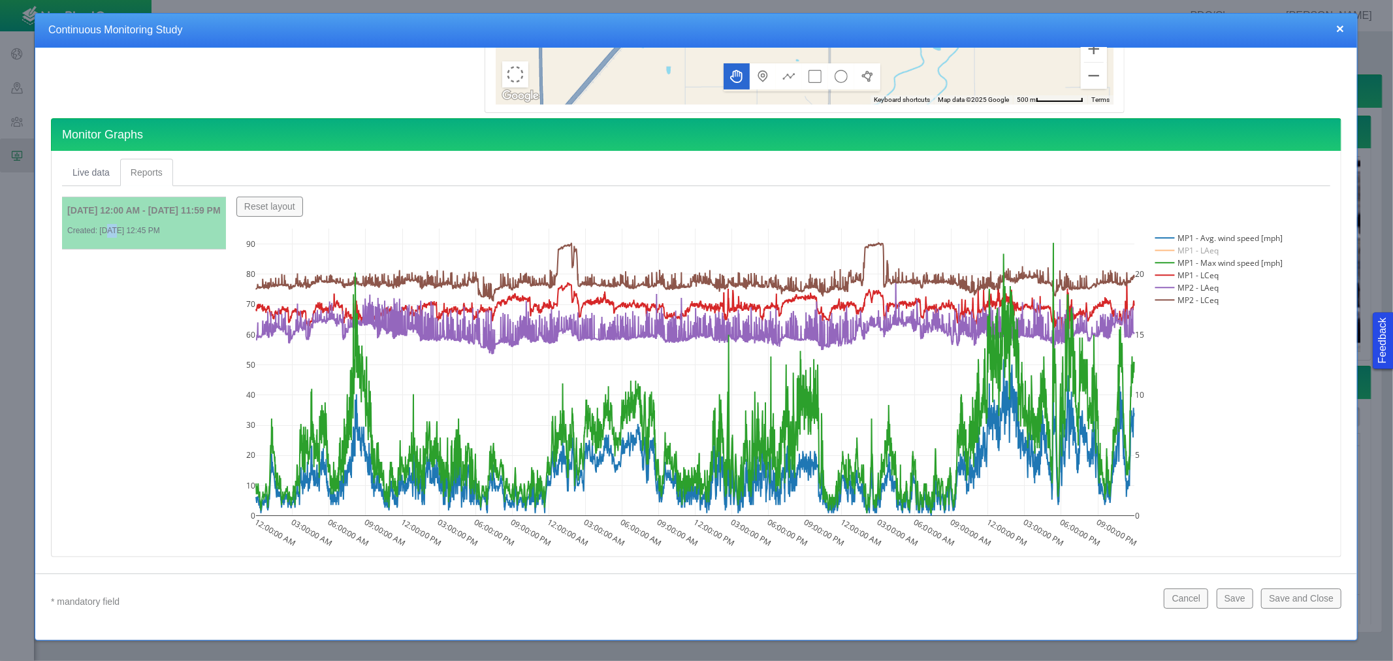
click at [1191, 252] on rect at bounding box center [1218, 250] width 132 height 12
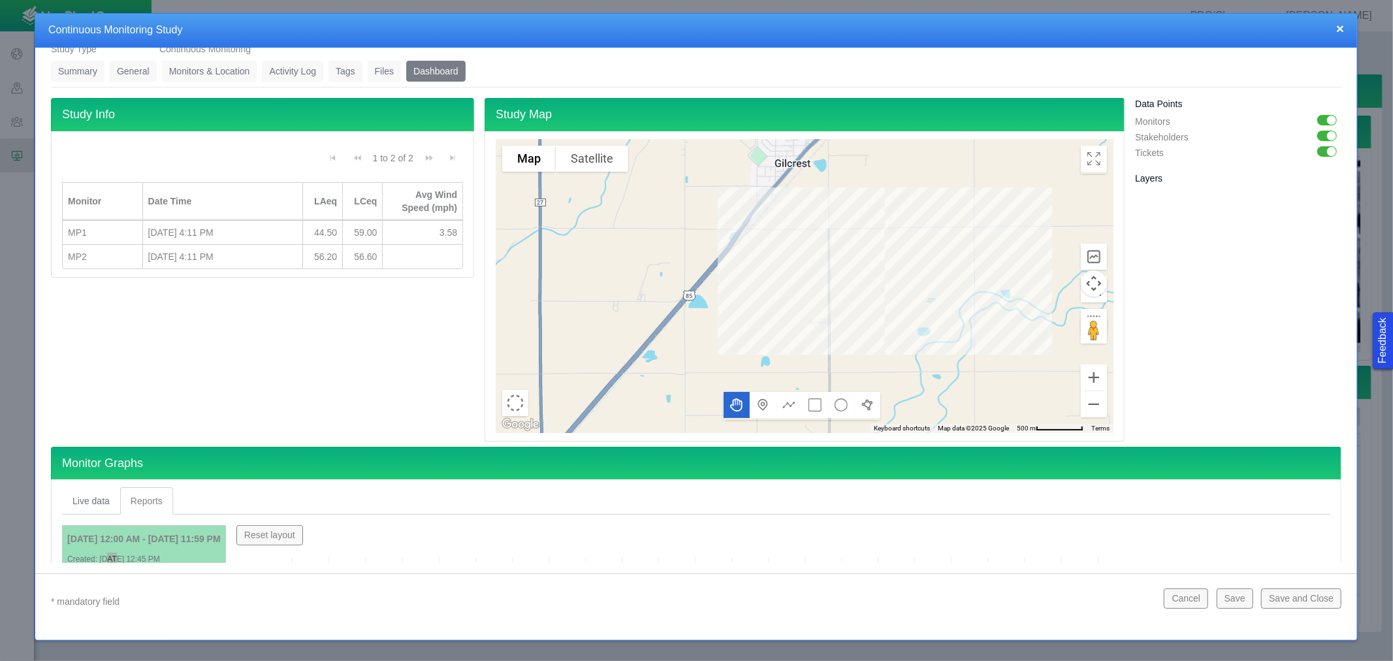
scroll to position [0, 0]
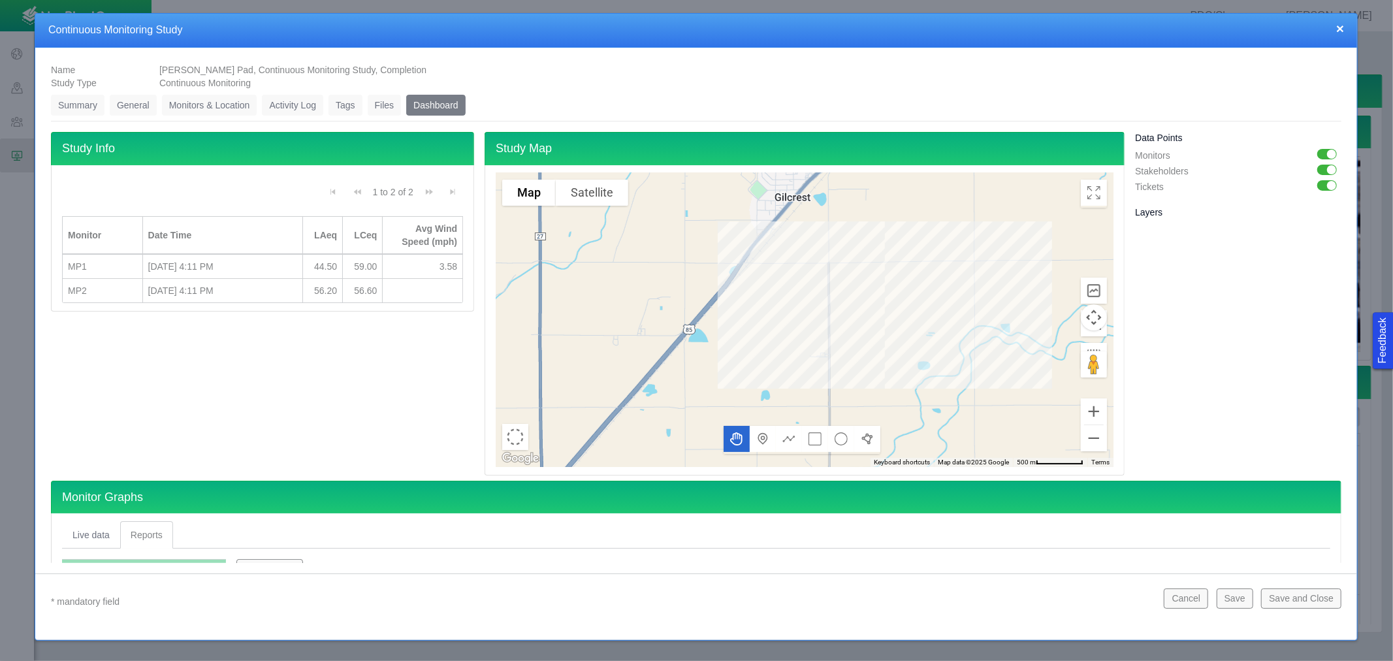
drag, startPoint x: 212, startPoint y: 102, endPoint x: 805, endPoint y: 265, distance: 615.1
click at [212, 102] on link "Monitors & Location" at bounding box center [209, 105] width 95 height 21
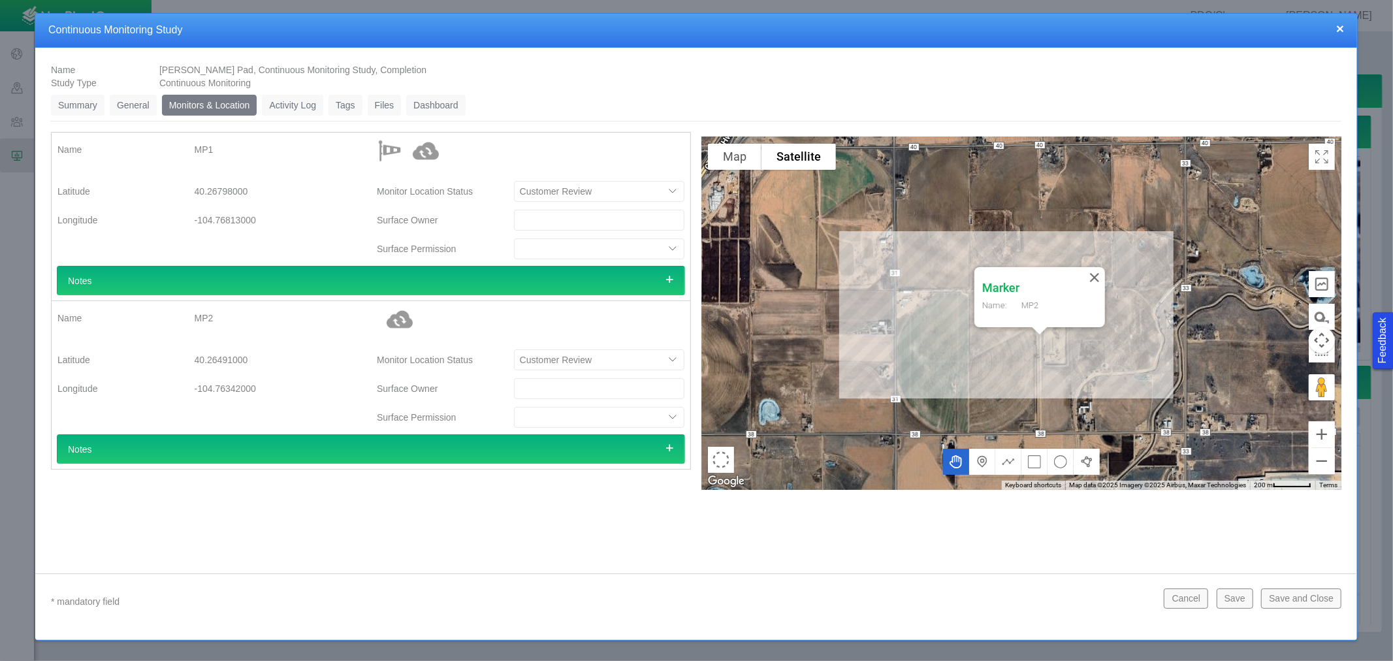
drag, startPoint x: 1180, startPoint y: 192, endPoint x: 1103, endPoint y: 246, distance: 94.4
click at [1103, 246] on div "Marker Name: MP2" at bounding box center [1021, 313] width 640 height 353
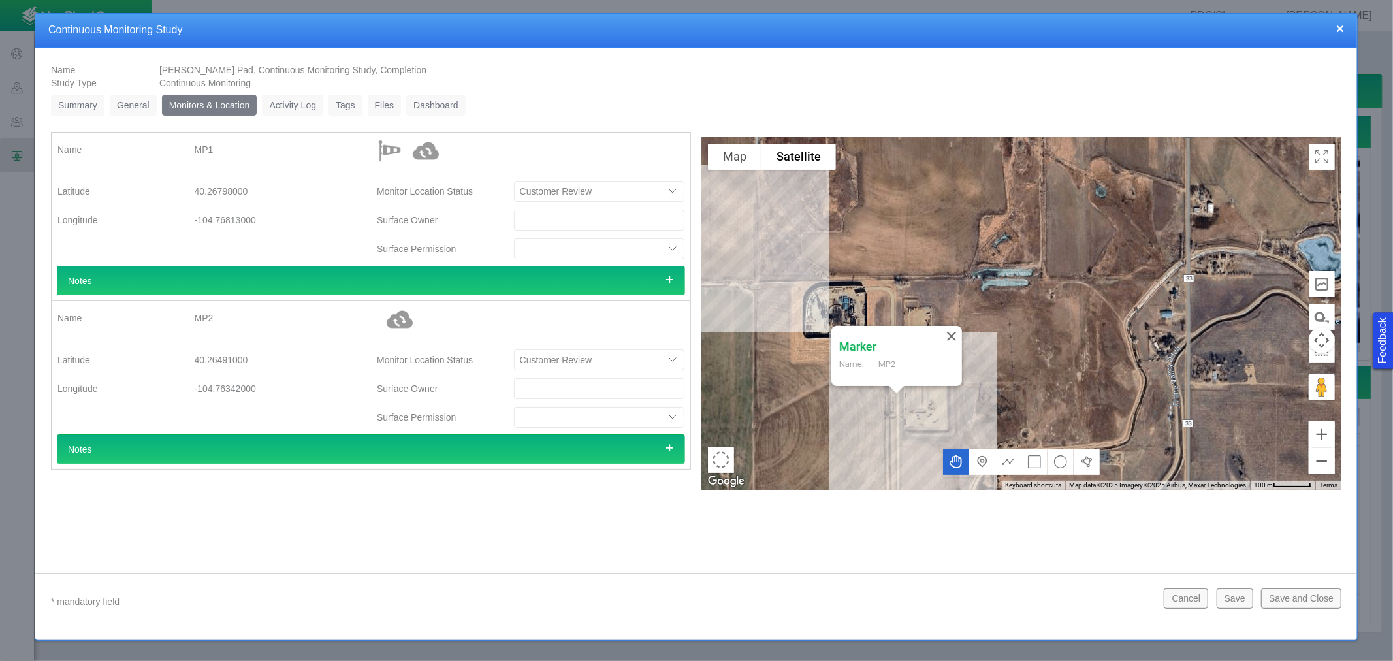
drag, startPoint x: 1110, startPoint y: 348, endPoint x: 1053, endPoint y: 249, distance: 114.7
click at [1053, 249] on div "Marker Name: MP2" at bounding box center [1021, 313] width 640 height 353
